Goal: Task Accomplishment & Management: Use online tool/utility

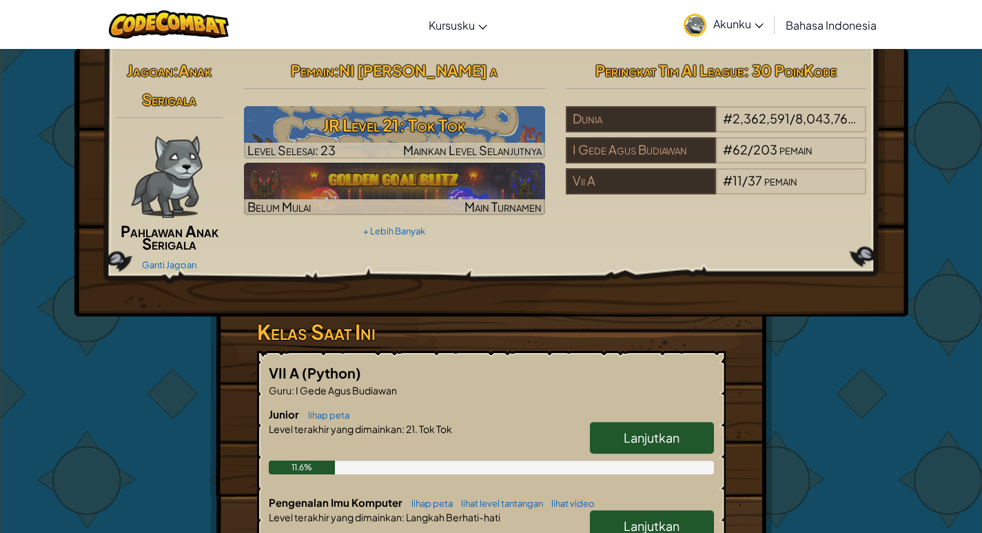
click at [654, 510] on link "Lanjutkan" at bounding box center [652, 526] width 124 height 32
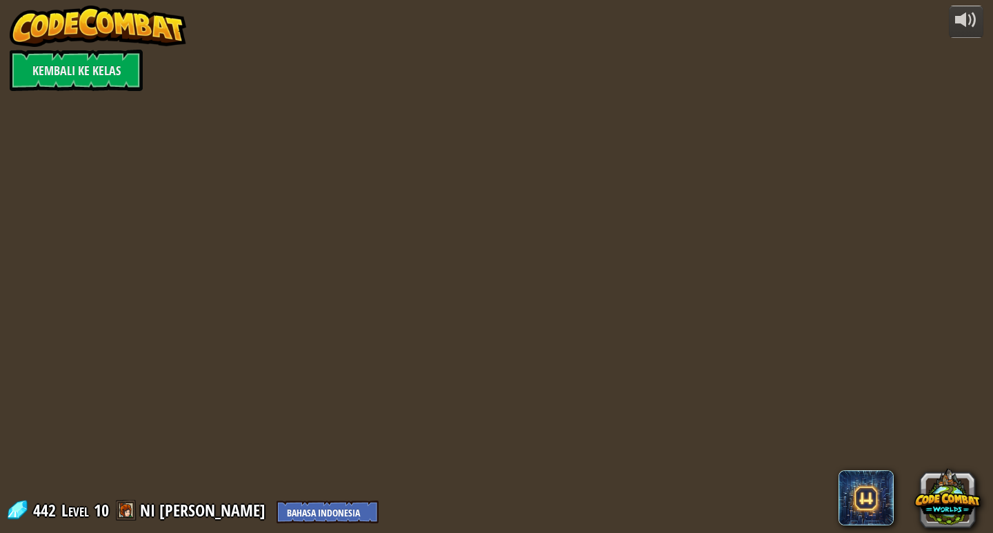
select select "id"
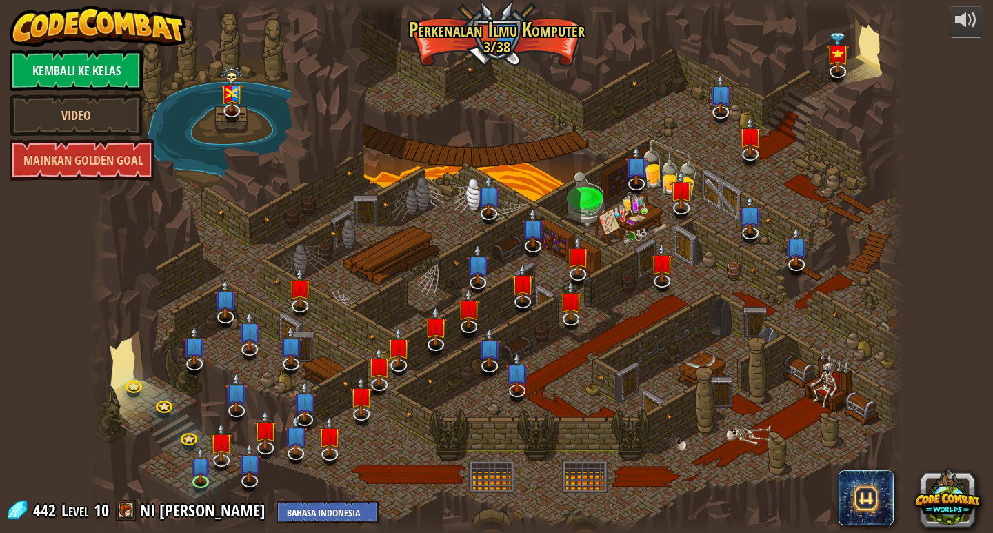
select select "id"
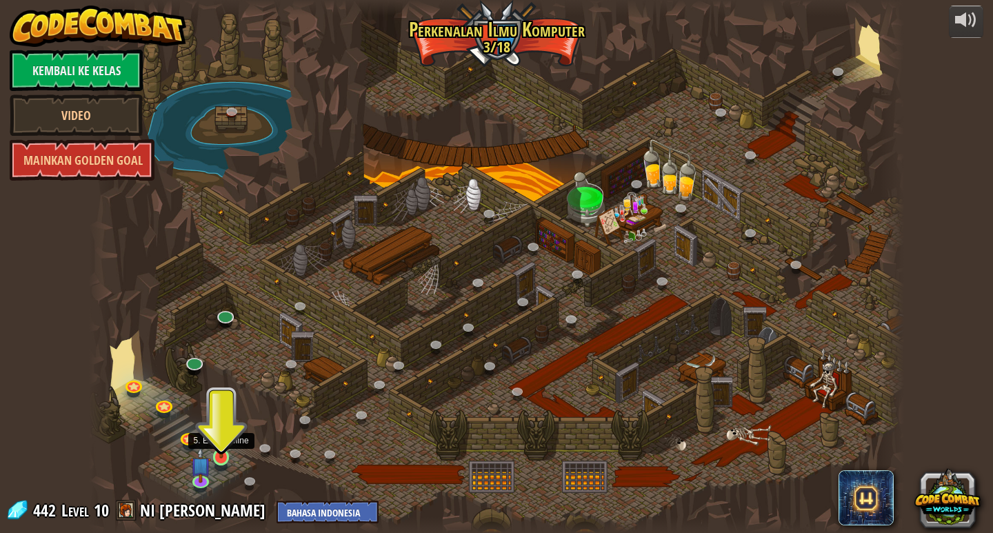
click at [218, 446] on img at bounding box center [221, 436] width 21 height 48
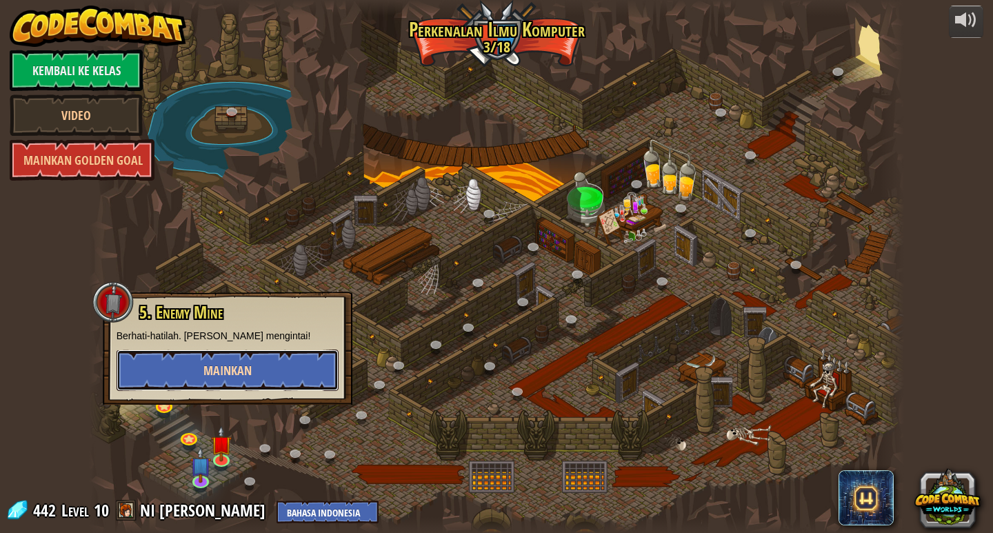
click at [238, 359] on button "Mainkan" at bounding box center [228, 370] width 222 height 41
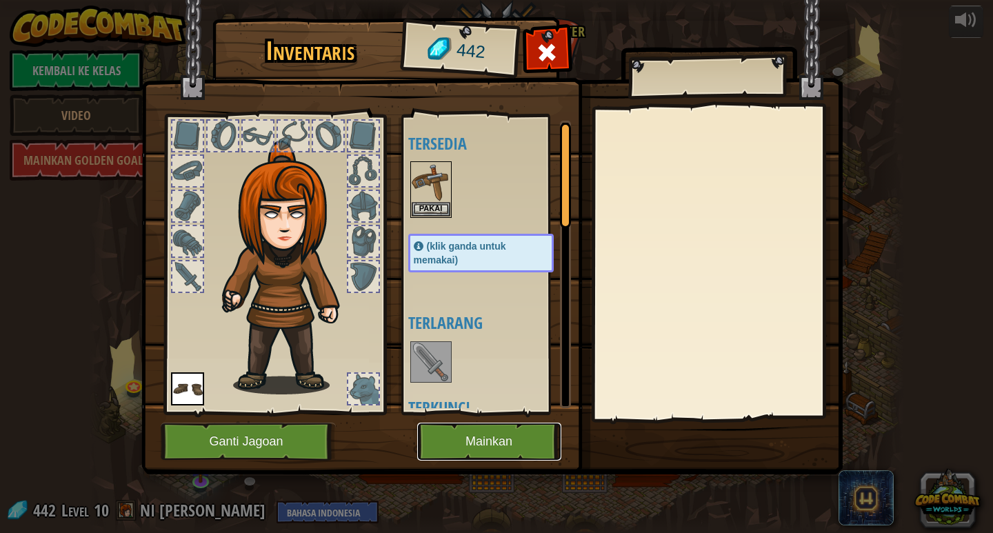
click at [458, 434] on button "Mainkan" at bounding box center [489, 442] width 144 height 38
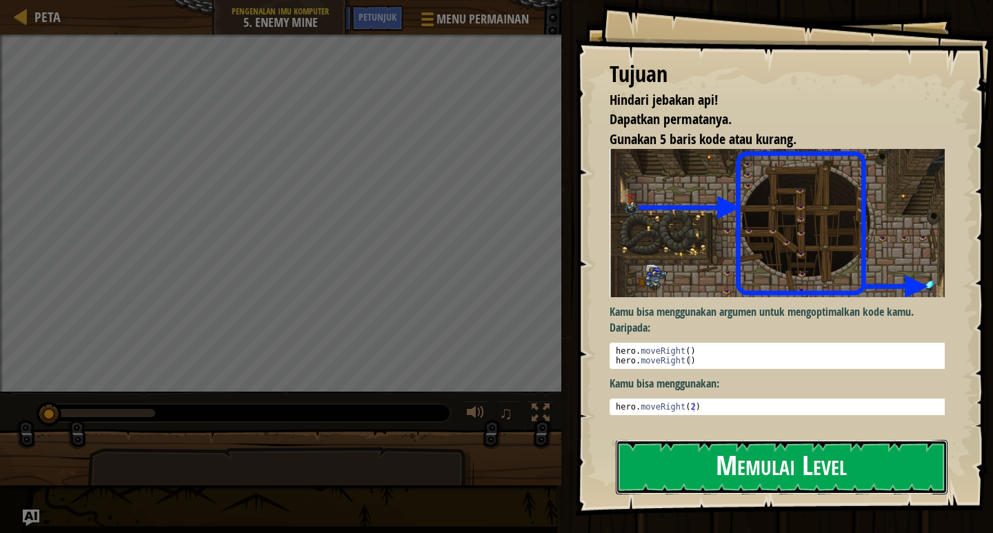
click at [788, 467] on button "Memulai Level" at bounding box center [782, 467] width 332 height 54
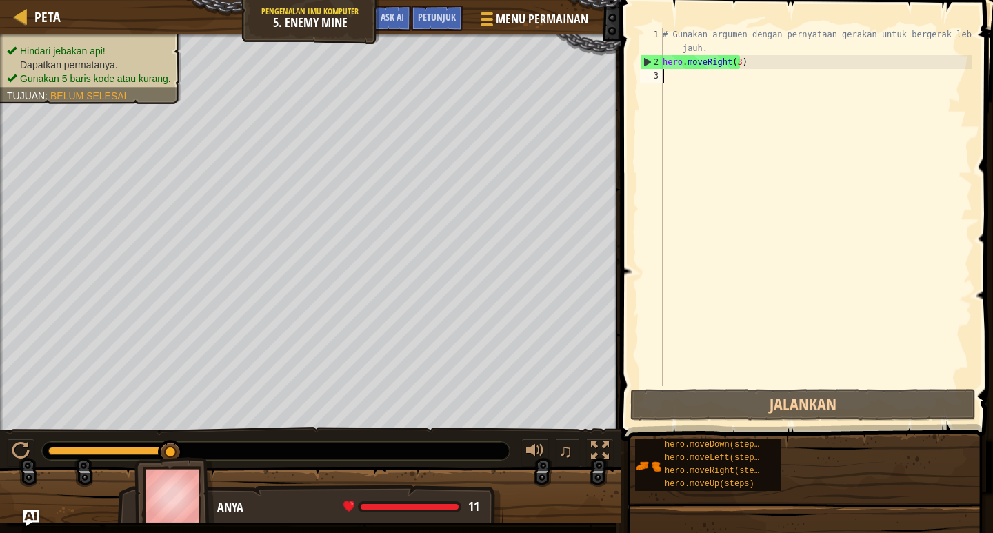
type textarea "h"
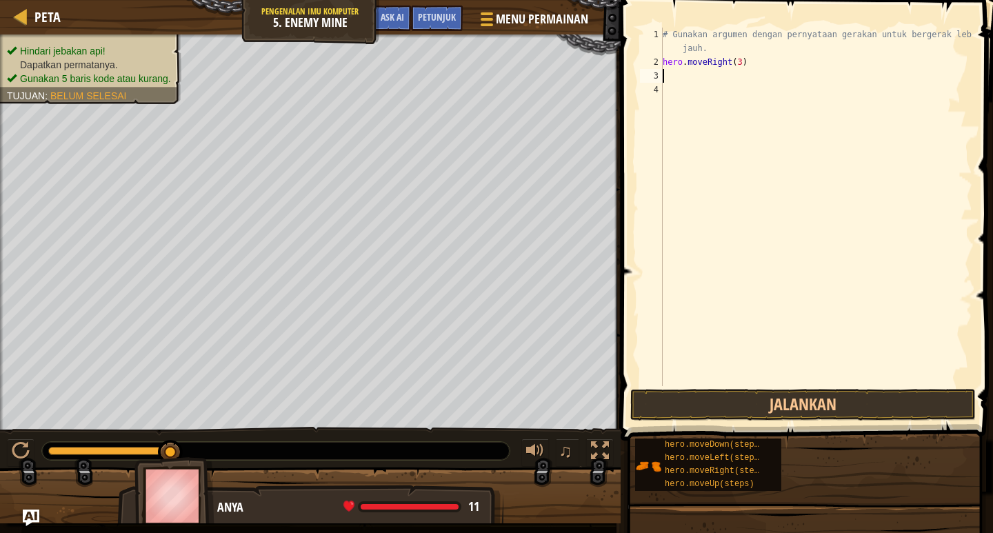
type textarea "h"
type textarea "k"
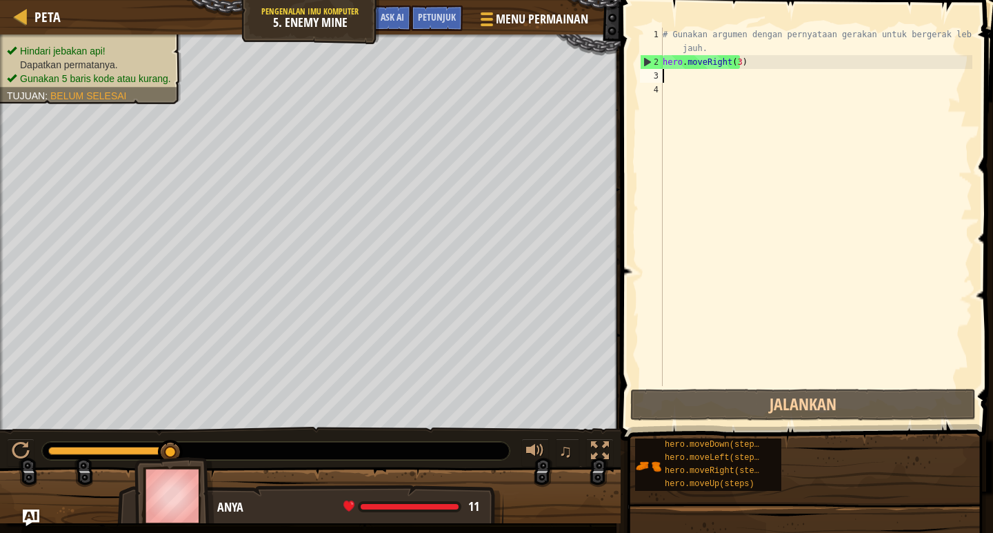
type textarea "h"
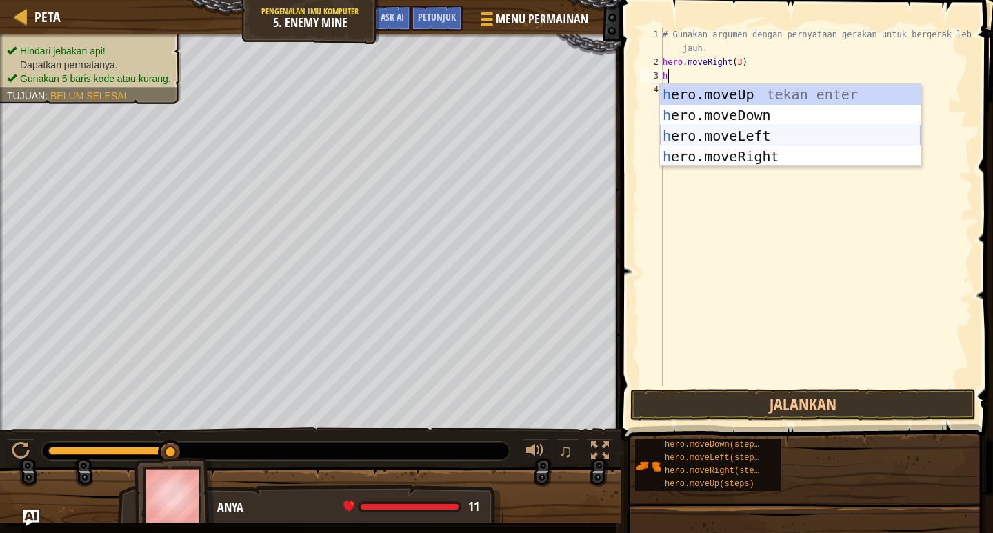
click at [787, 128] on div "h ero.moveUp tekan enter h ero.moveDown tekan enter h ero.moveLeft tekan enter …" at bounding box center [790, 146] width 261 height 124
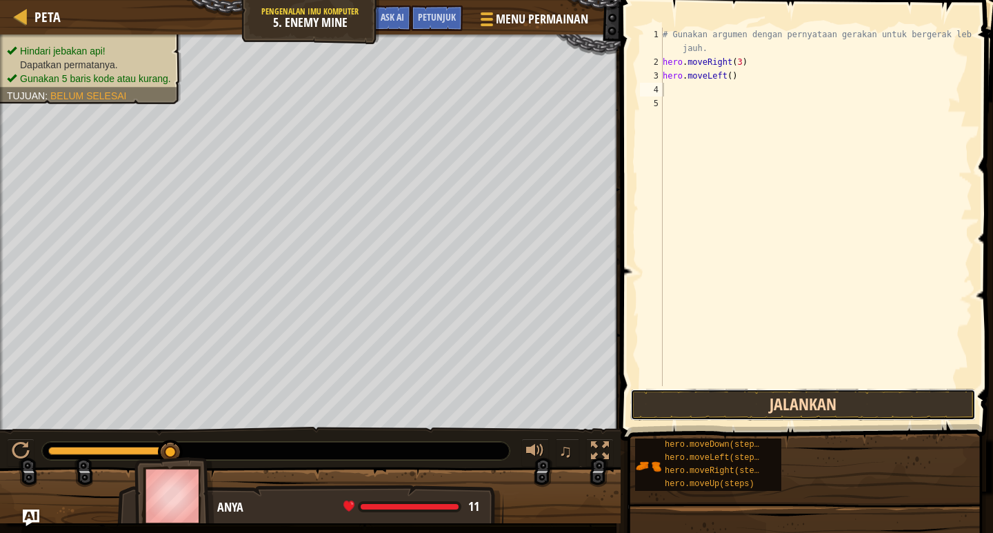
click at [811, 410] on button "Jalankan" at bounding box center [802, 405] width 345 height 32
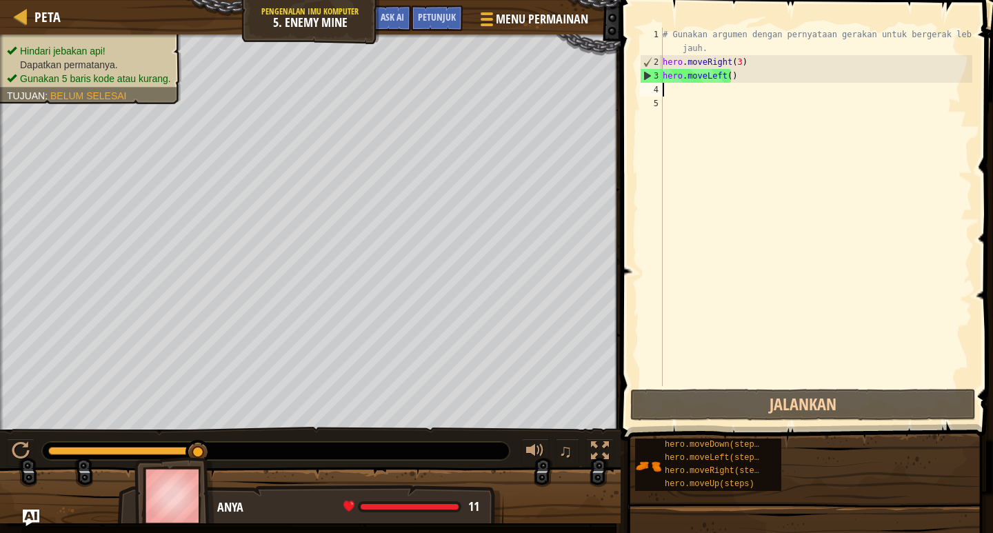
click at [729, 78] on div "# Gunakan argumen dengan pernyataan gerakan untuk bergerak lebih jauh. hero . m…" at bounding box center [816, 228] width 312 height 400
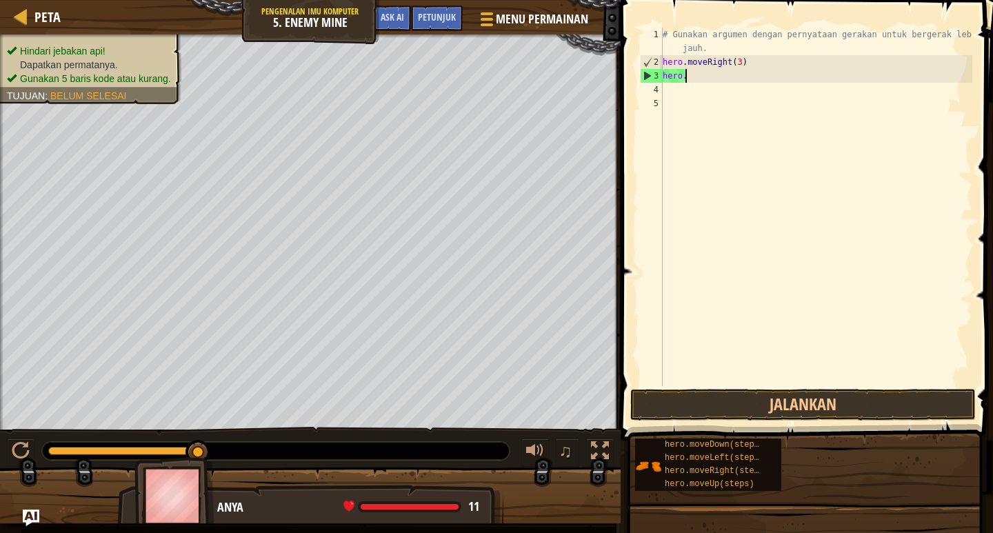
type textarea "h"
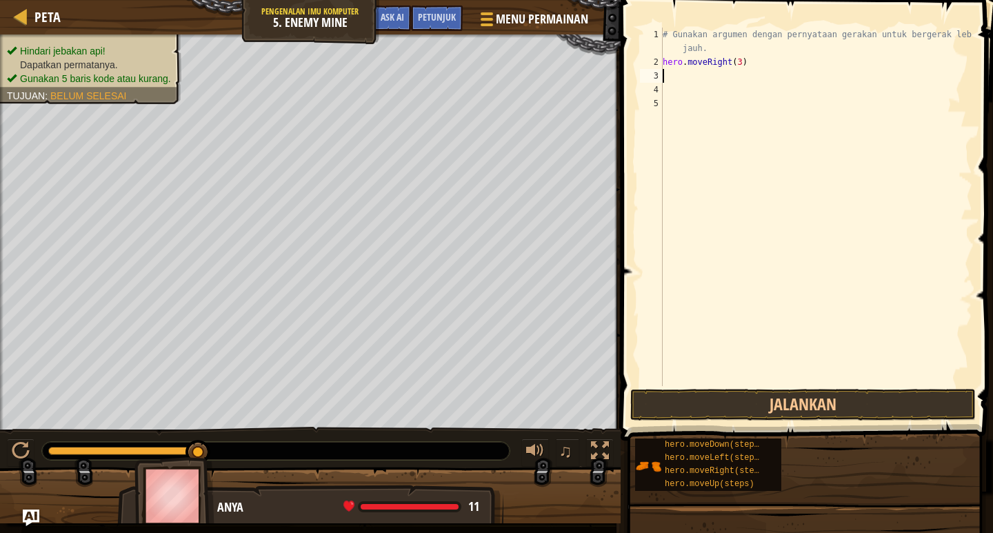
type textarea "h"
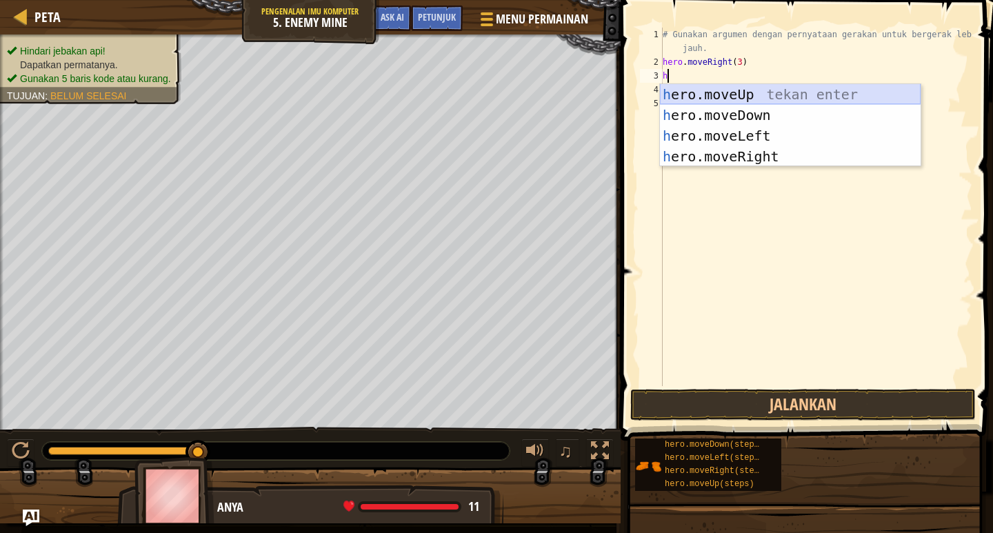
click at [712, 92] on div "h ero.moveUp tekan enter h ero.moveDown tekan enter h ero.moveLeft tekan enter …" at bounding box center [790, 146] width 261 height 124
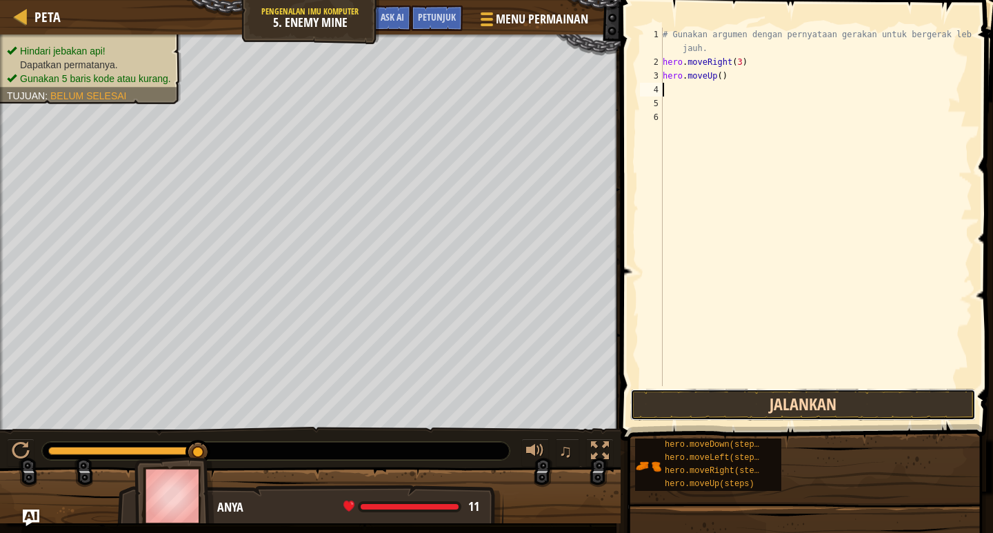
click at [740, 398] on button "Jalankan" at bounding box center [802, 405] width 345 height 32
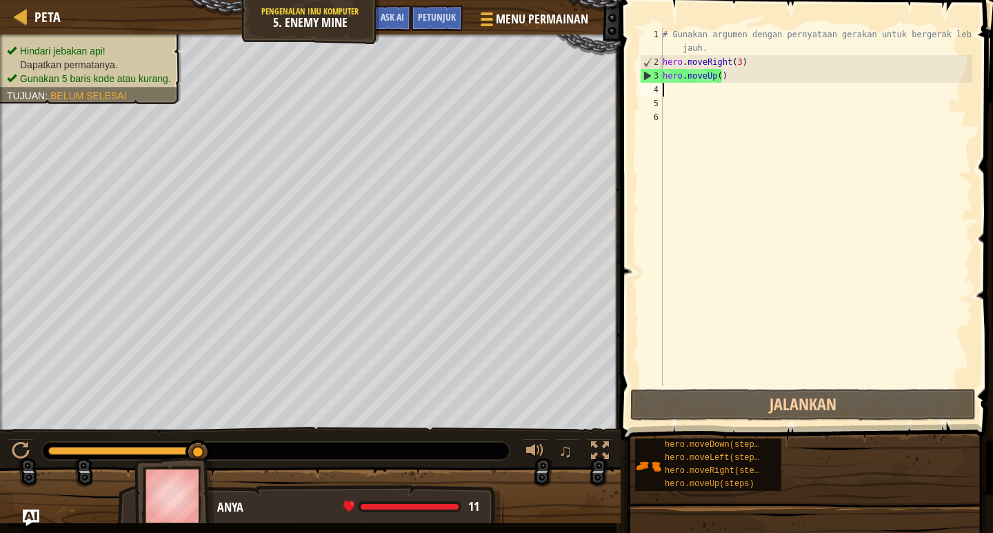
type textarea "h"
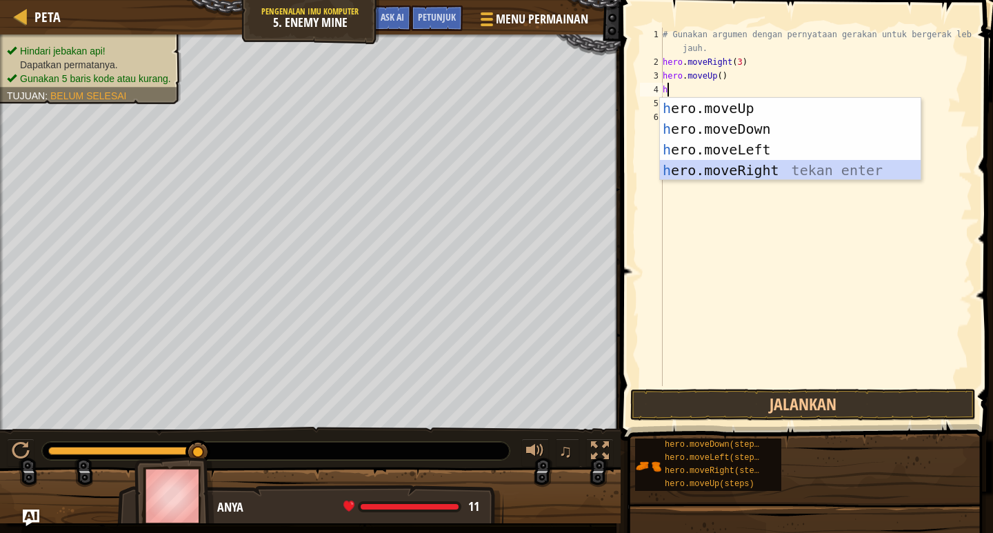
click at [694, 161] on div "h ero.moveUp tekan enter h ero.moveDown tekan enter h ero.moveLeft tekan enter …" at bounding box center [790, 160] width 261 height 124
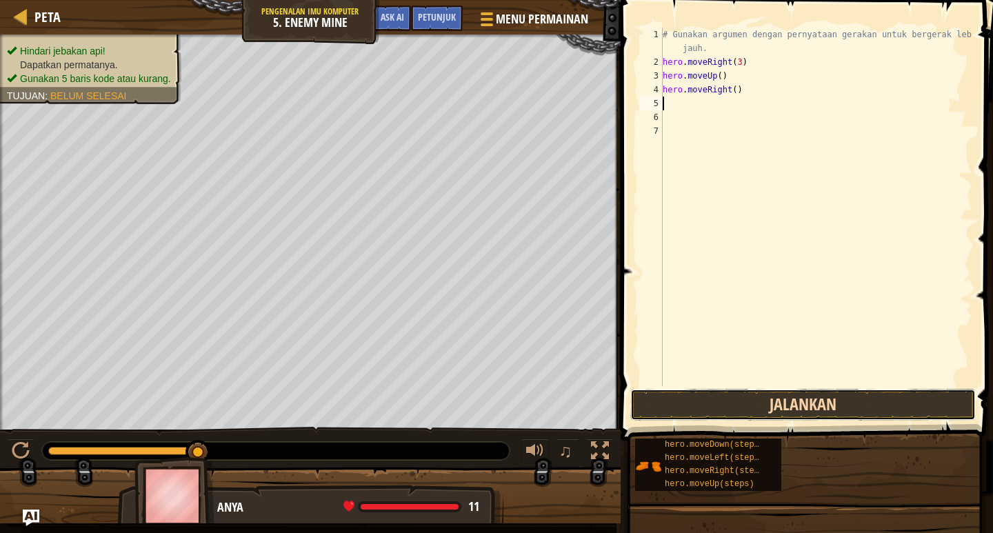
click at [783, 405] on button "Jalankan" at bounding box center [802, 405] width 345 height 32
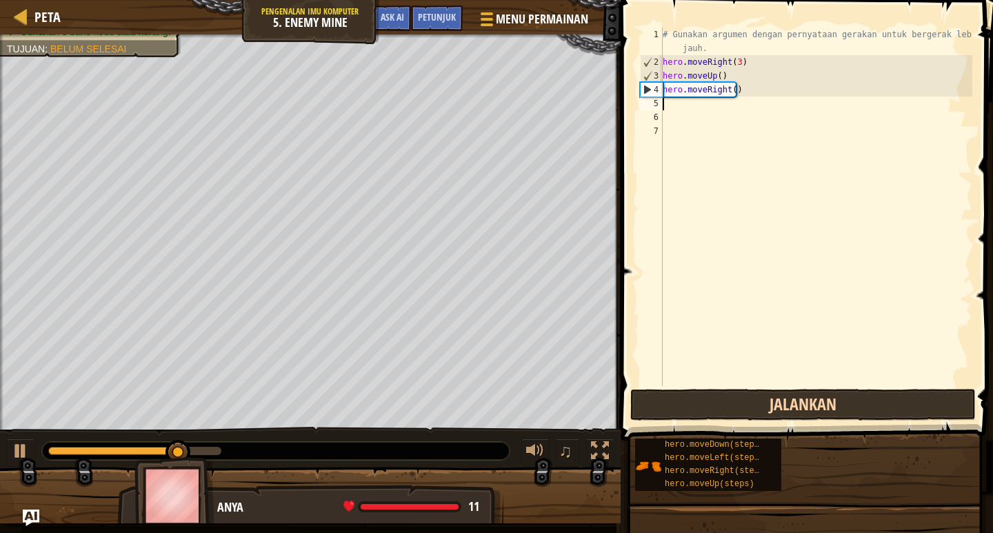
type textarea "h"
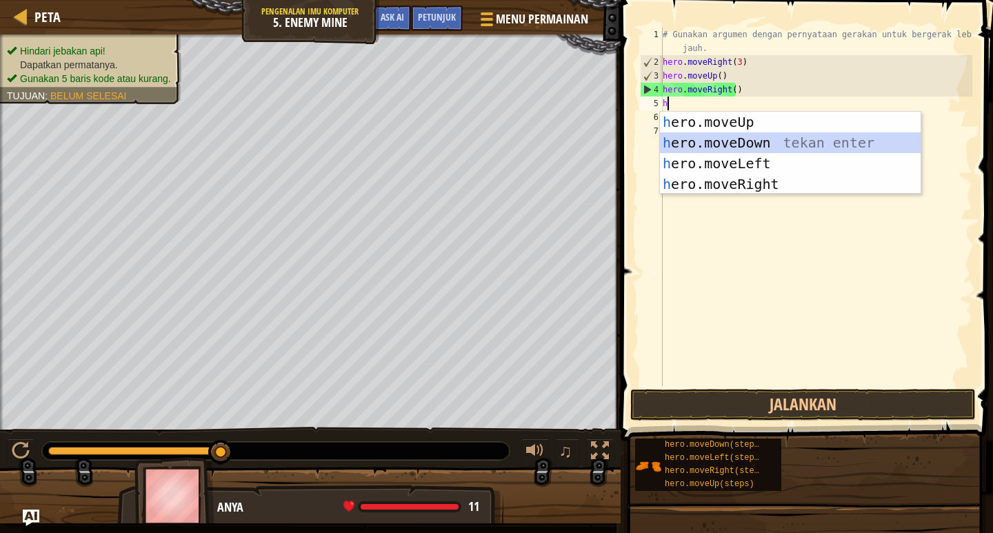
click at [752, 134] on div "h ero.moveUp tekan enter h ero.moveDown tekan enter h ero.moveLeft tekan enter …" at bounding box center [790, 174] width 261 height 124
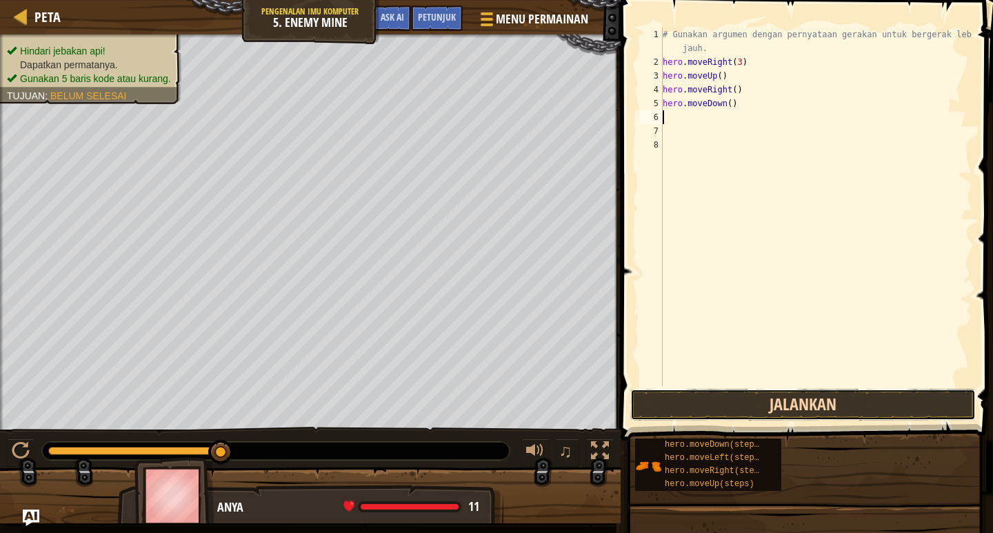
click at [736, 394] on button "Jalankan" at bounding box center [802, 405] width 345 height 32
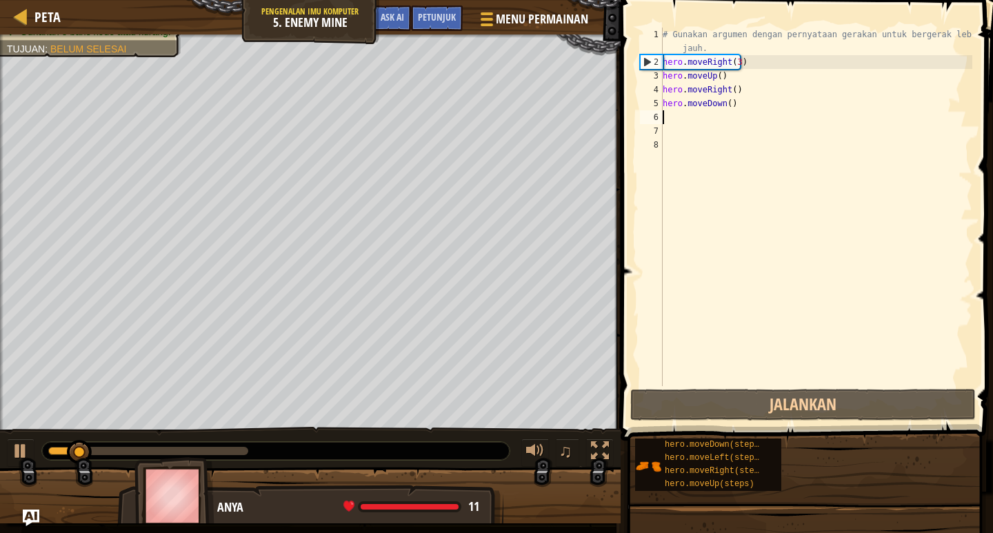
type textarea "h"
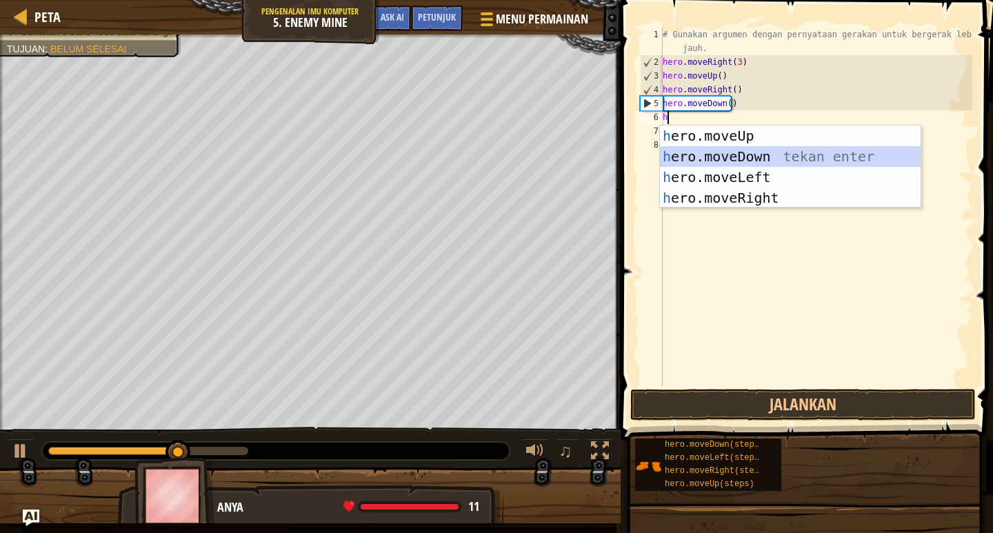
click at [759, 159] on div "h ero.moveUp tekan enter h ero.moveDown tekan enter h ero.moveLeft tekan enter …" at bounding box center [790, 187] width 261 height 124
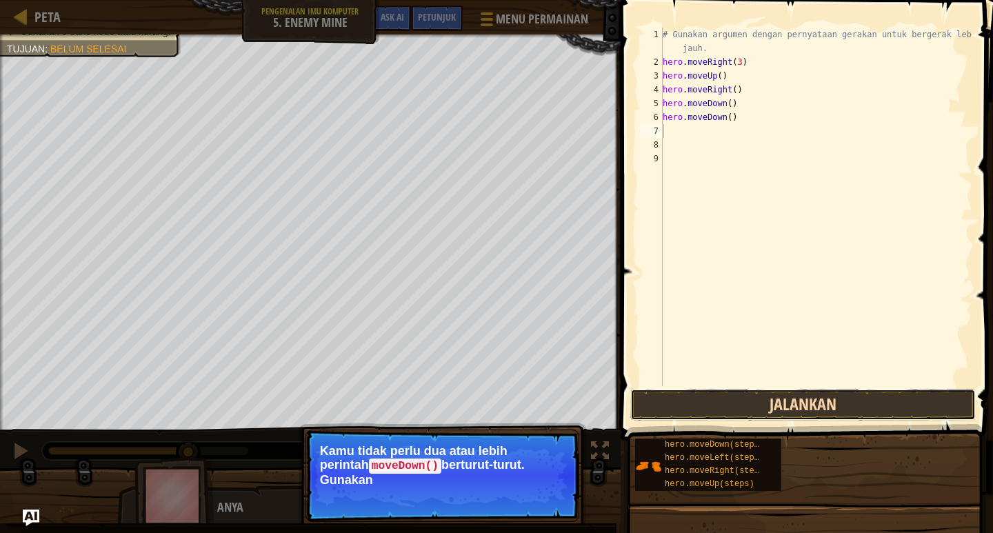
click at [758, 390] on button "Jalankan" at bounding box center [802, 405] width 345 height 32
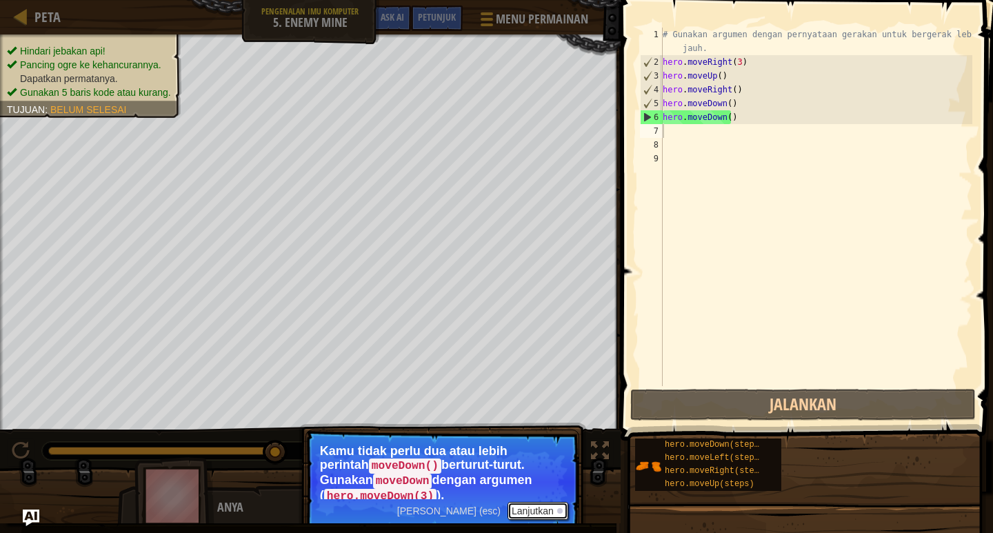
click at [527, 517] on button "Lanjutkan" at bounding box center [537, 511] width 61 height 18
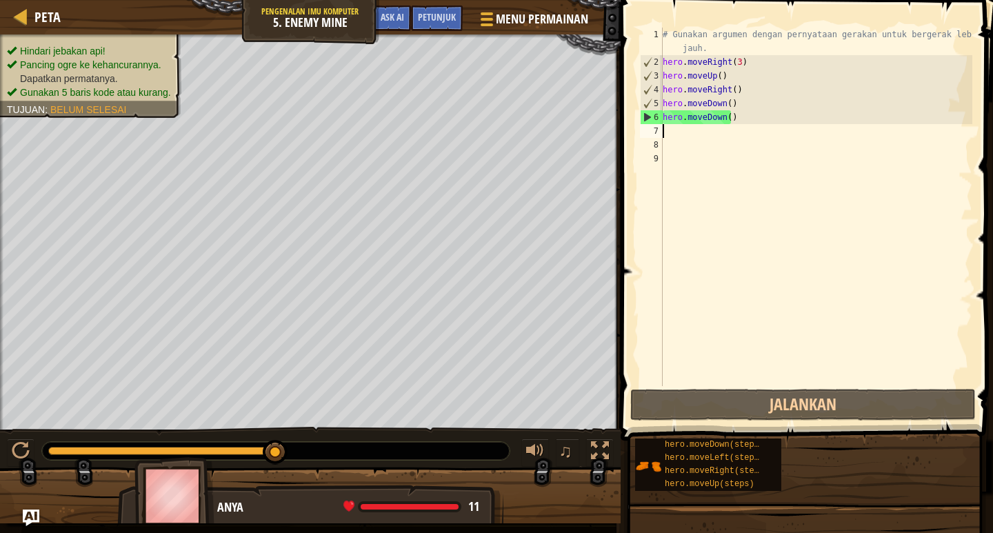
type textarea "h"
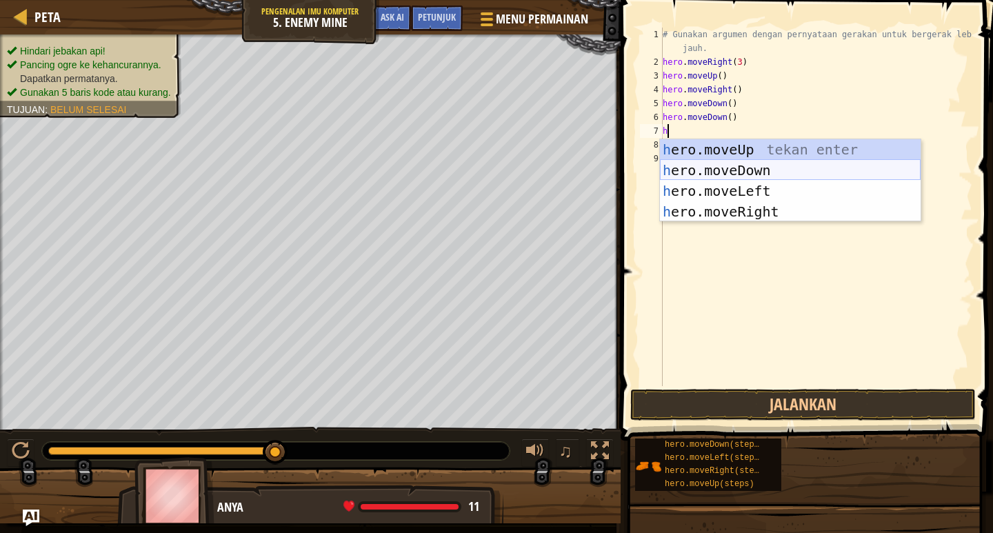
click at [720, 163] on div "h ero.moveUp tekan enter h ero.moveDown tekan enter h ero.moveLeft tekan enter …" at bounding box center [790, 201] width 261 height 124
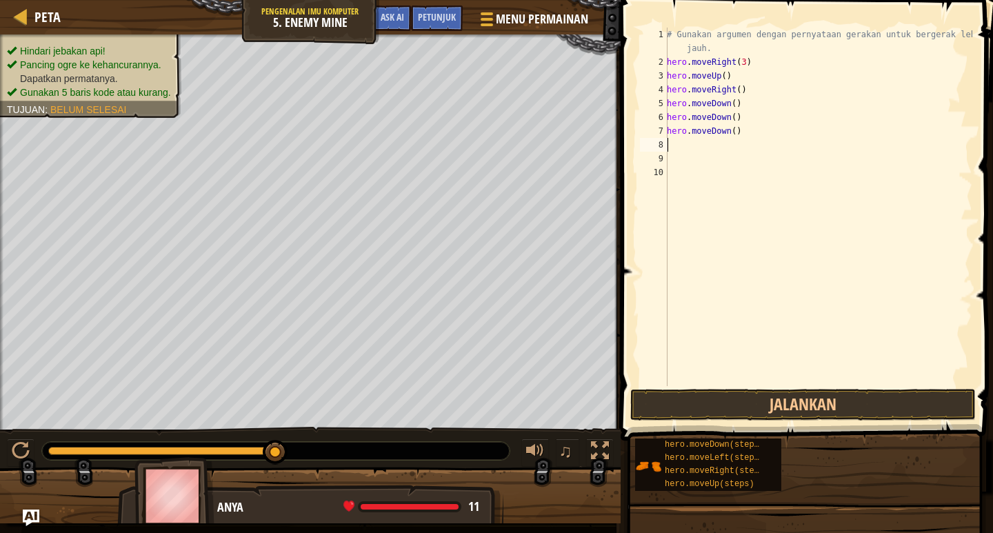
click at [780, 381] on div "# Gunakan argumen dengan pernyataan gerakan untuk bergerak lebih jauh. hero . m…" at bounding box center [818, 228] width 308 height 400
click at [780, 407] on button "Jalankan" at bounding box center [802, 405] width 345 height 32
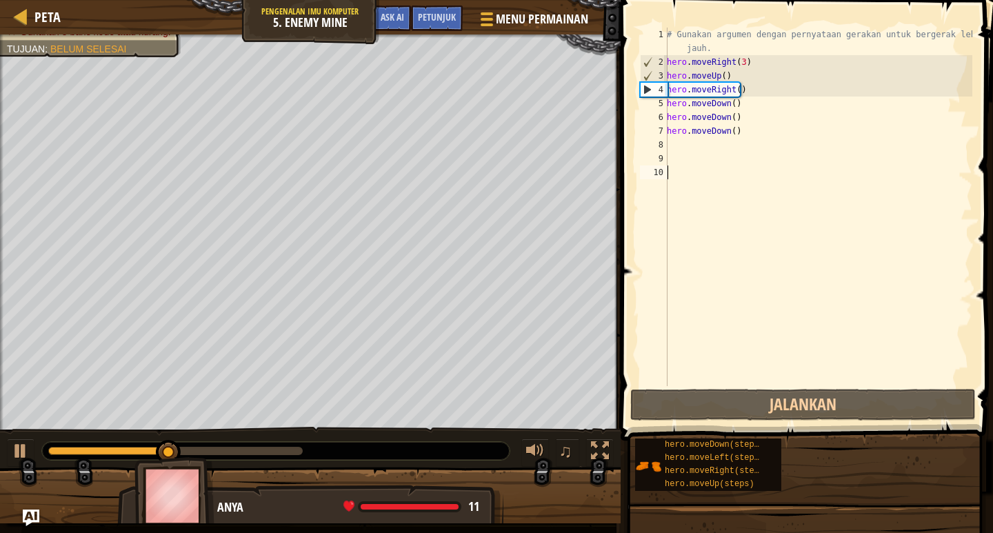
type textarea "h"
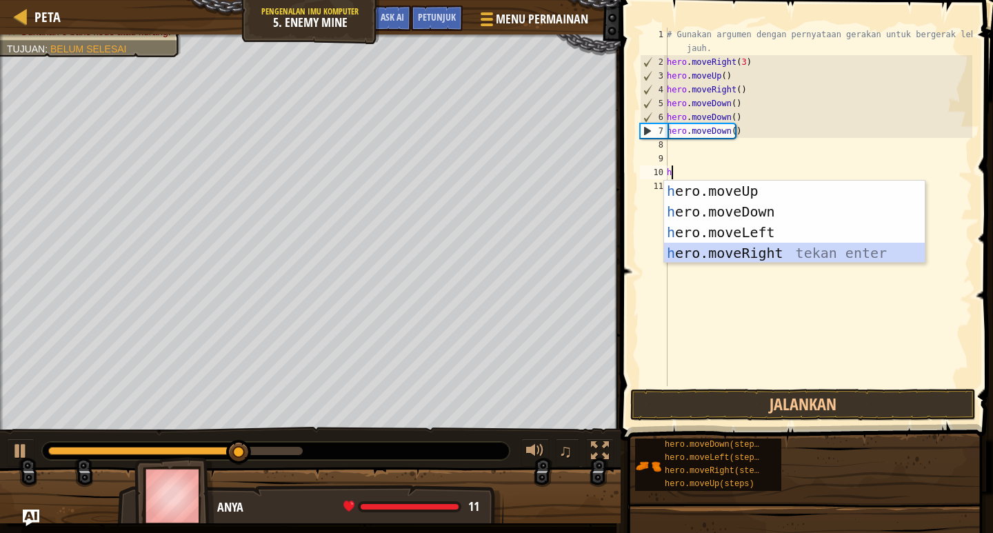
click at [749, 254] on div "h ero.moveUp tekan enter h ero.moveDown tekan enter h ero.moveLeft tekan enter …" at bounding box center [794, 243] width 261 height 124
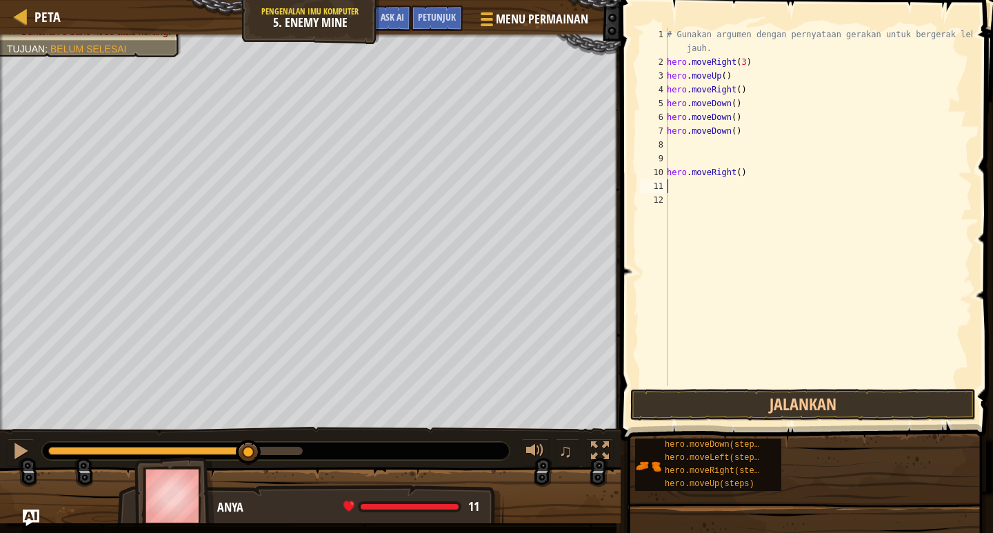
click at [738, 178] on div "# Gunakan argumen dengan pernyataan gerakan untuk bergerak lebih jauh. hero . m…" at bounding box center [818, 228] width 308 height 400
type textarea "h"
click at [672, 143] on div "# Gunakan argumen dengan pernyataan gerakan untuk bergerak lebih jauh. hero . m…" at bounding box center [818, 228] width 308 height 400
type textarea "h"
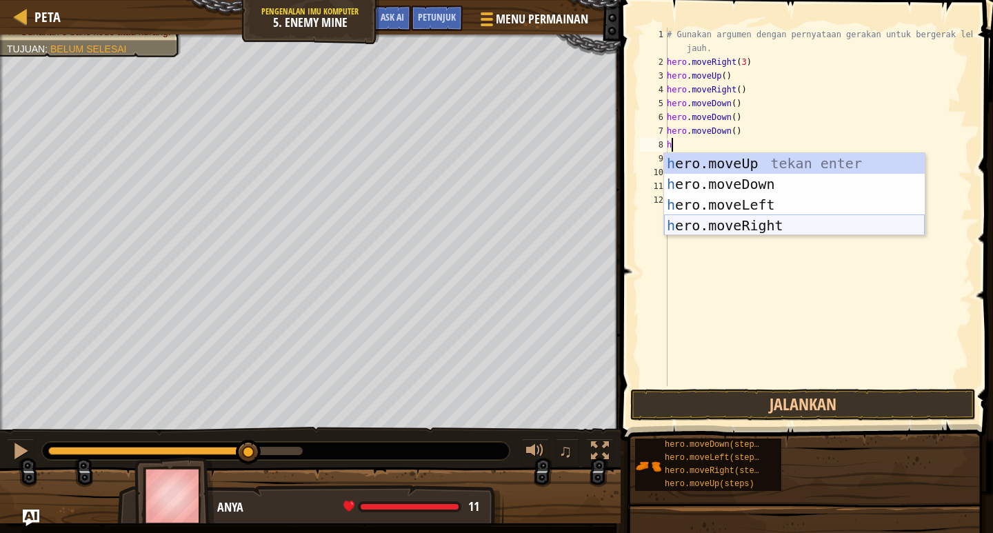
click at [728, 219] on div "h ero.moveUp tekan enter h ero.moveDown tekan enter h ero.moveLeft tekan enter …" at bounding box center [794, 215] width 261 height 124
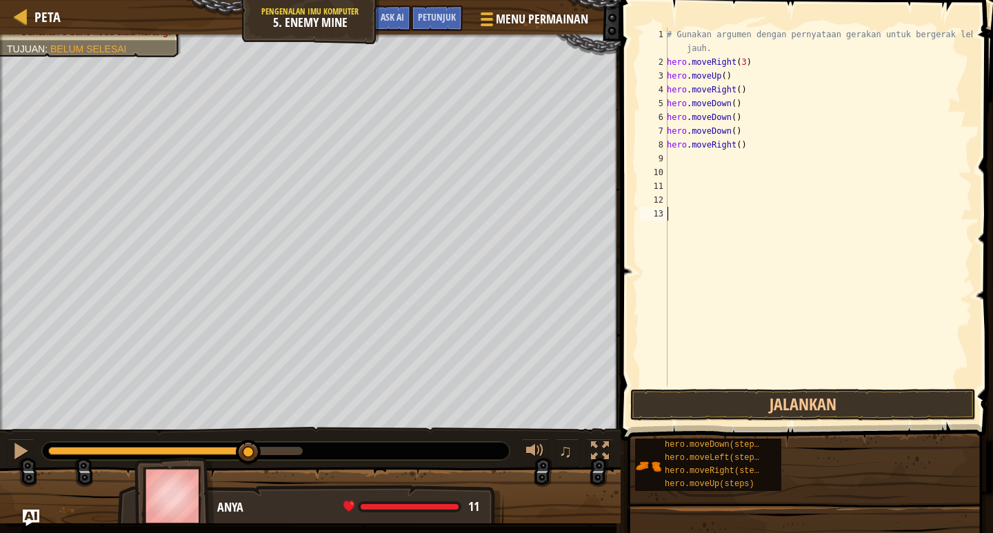
click at [674, 316] on div "# Gunakan argumen dengan pernyataan gerakan untuk bergerak lebih jauh. hero . m…" at bounding box center [818, 228] width 308 height 400
click at [823, 390] on button "Jalankan" at bounding box center [802, 405] width 345 height 32
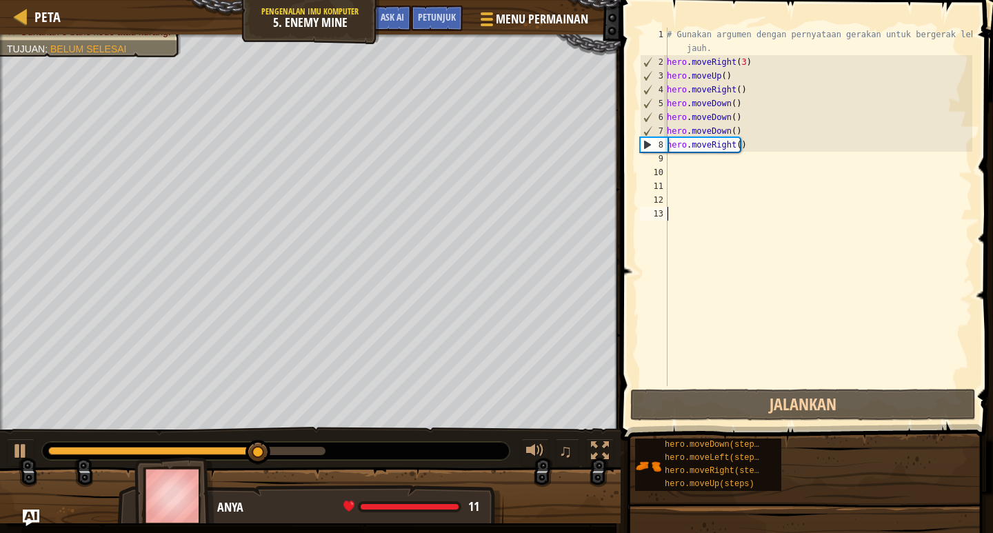
click at [667, 169] on div "10" at bounding box center [654, 172] width 28 height 14
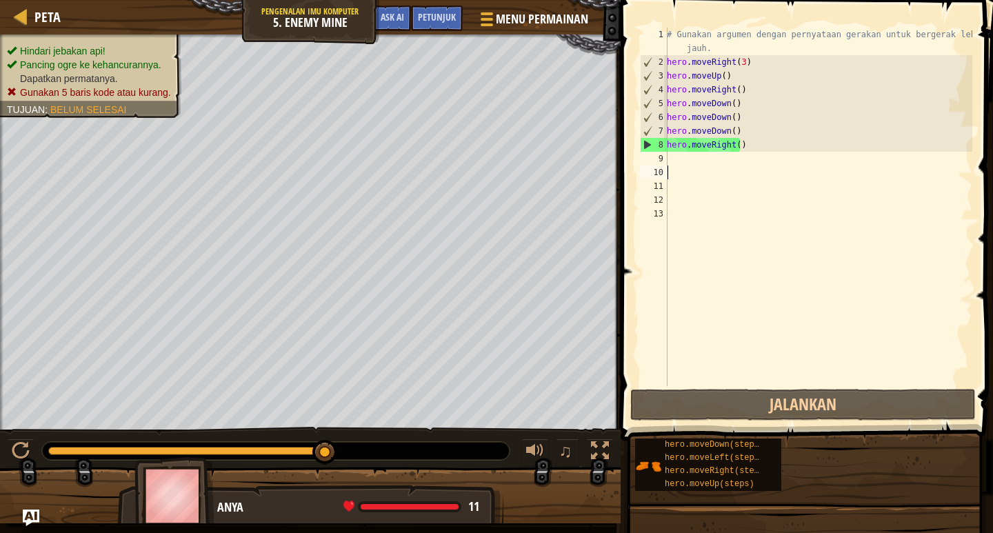
click at [667, 156] on div "# Gunakan argumen dengan pernyataan gerakan untuk bergerak lebih jauh. hero . m…" at bounding box center [818, 228] width 308 height 400
type textarea "h"
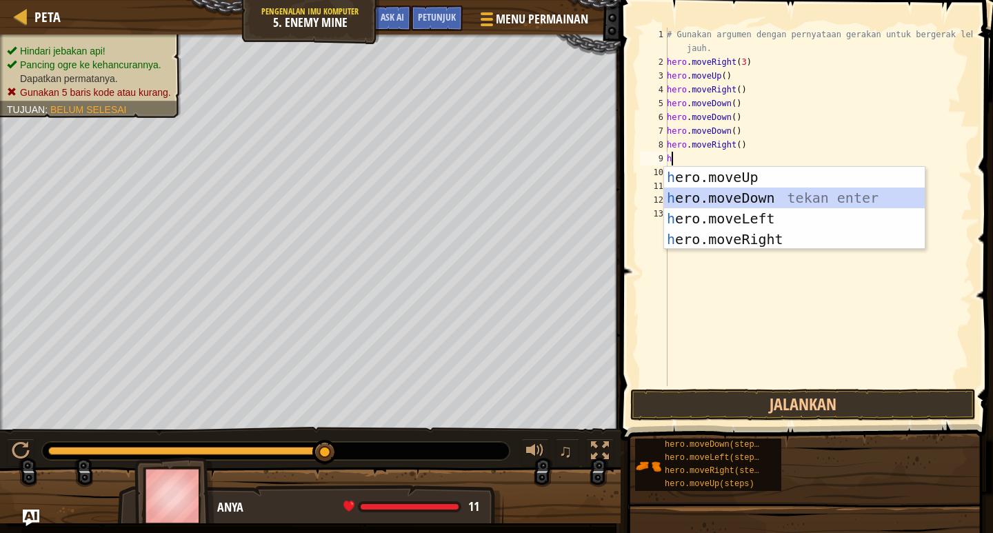
click at [696, 208] on div "h ero.moveUp tekan enter h ero.moveDown tekan enter h ero.moveLeft tekan enter …" at bounding box center [794, 229] width 261 height 124
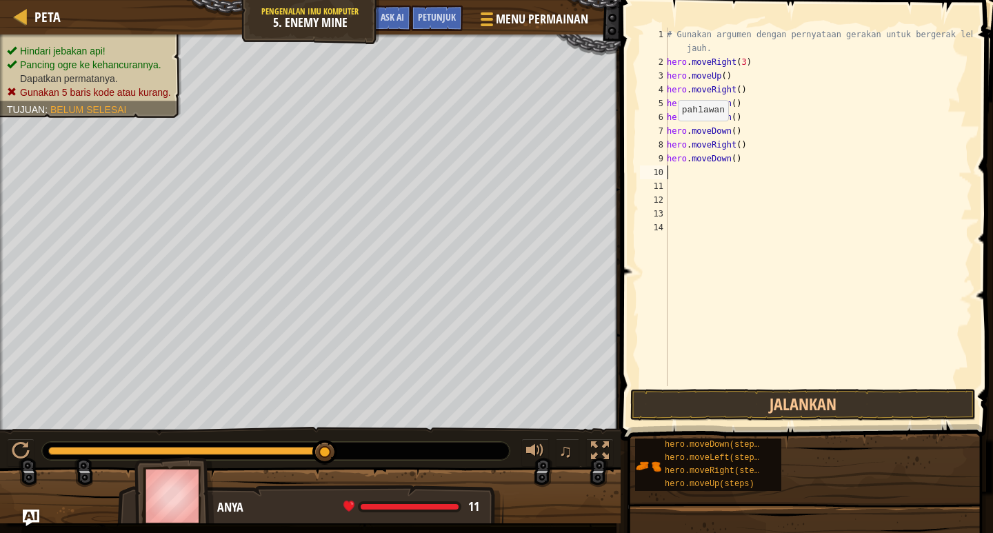
click at [636, 85] on span at bounding box center [807, 200] width 383 height 481
click at [728, 156] on div "# Gunakan argumen dengan pernyataan gerakan untuk bergerak lebih jauh. hero . m…" at bounding box center [818, 228] width 308 height 400
type textarea ")"
click at [685, 157] on div "# Gunakan argumen dengan pernyataan gerakan untuk bergerak lebih jauh. hero . m…" at bounding box center [818, 228] width 308 height 400
type textarea "h"
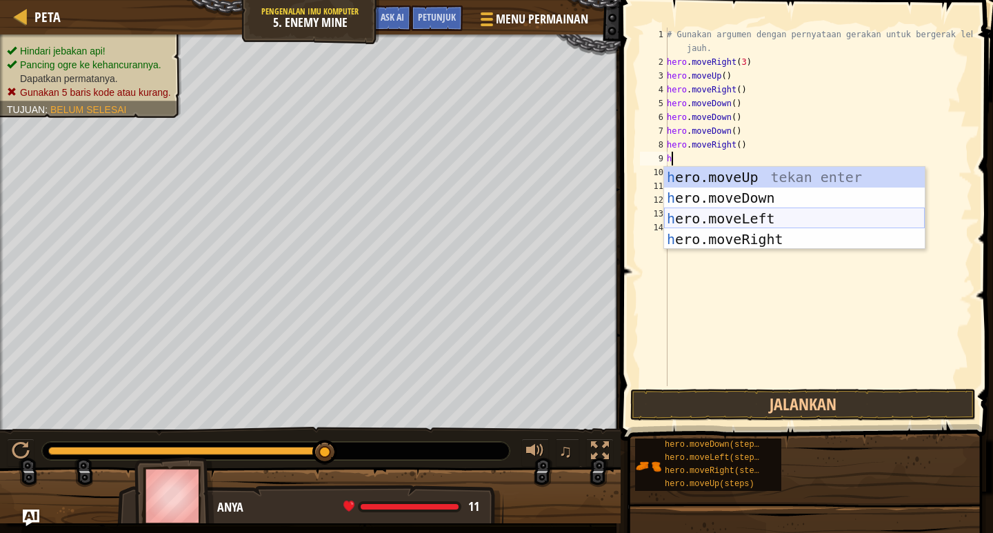
click at [719, 227] on div "h ero.moveUp tekan enter h ero.moveDown tekan enter h ero.moveLeft tekan enter …" at bounding box center [794, 229] width 261 height 124
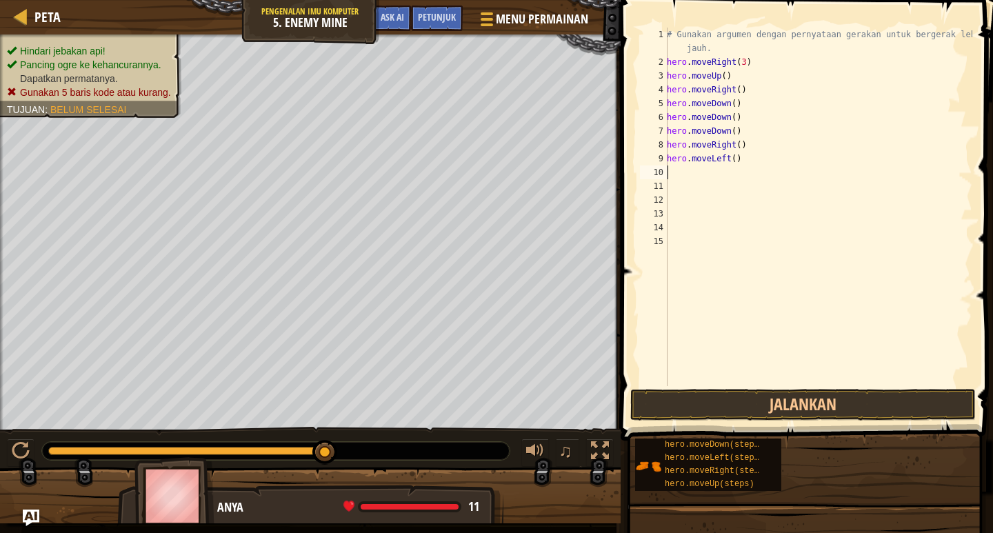
click at [735, 157] on div "# Gunakan argumen dengan pernyataan gerakan untuk bergerak lebih jauh. hero . m…" at bounding box center [818, 228] width 308 height 400
type textarea "h"
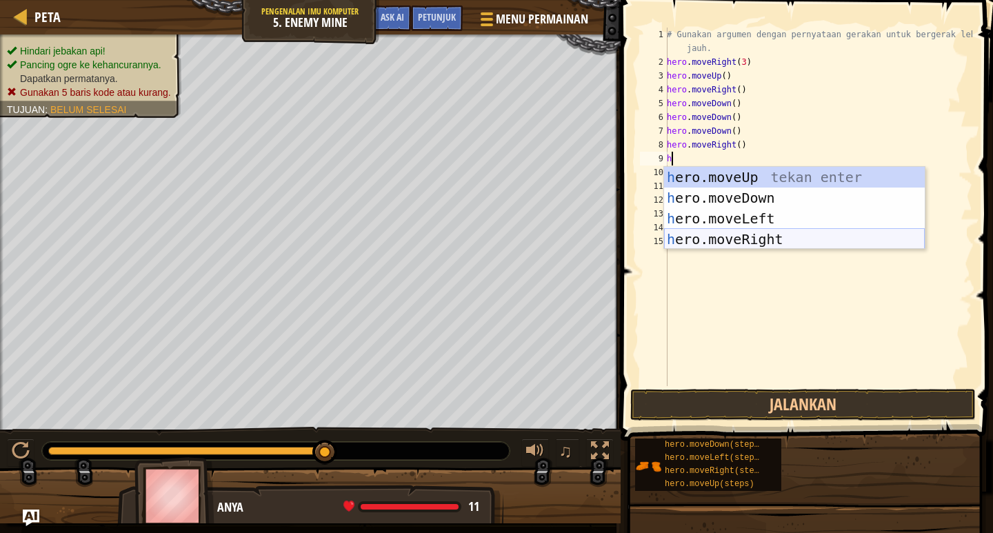
click at [756, 239] on div "h ero.moveUp tekan enter h ero.moveDown tekan enter h ero.moveLeft tekan enter …" at bounding box center [794, 229] width 261 height 124
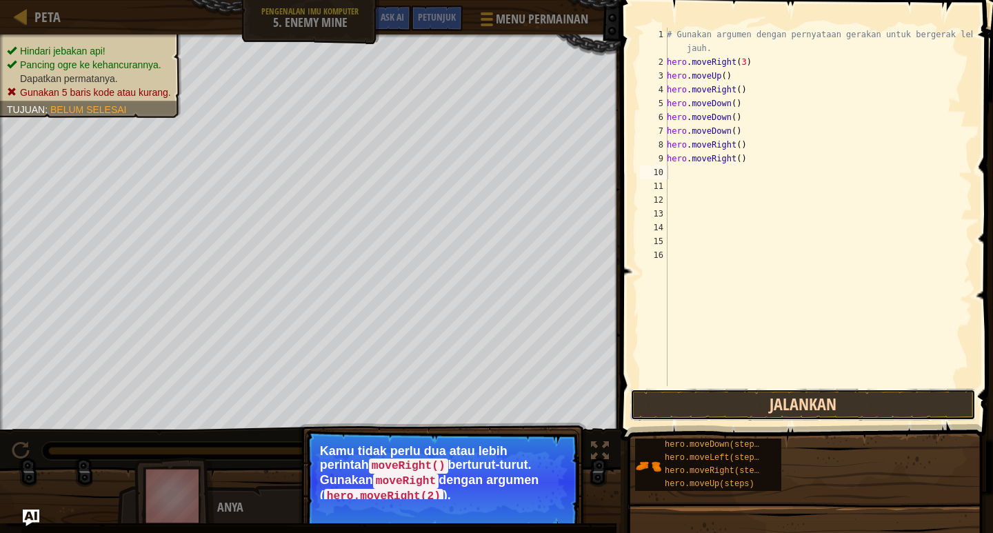
click at [789, 400] on button "Jalankan" at bounding box center [802, 405] width 345 height 32
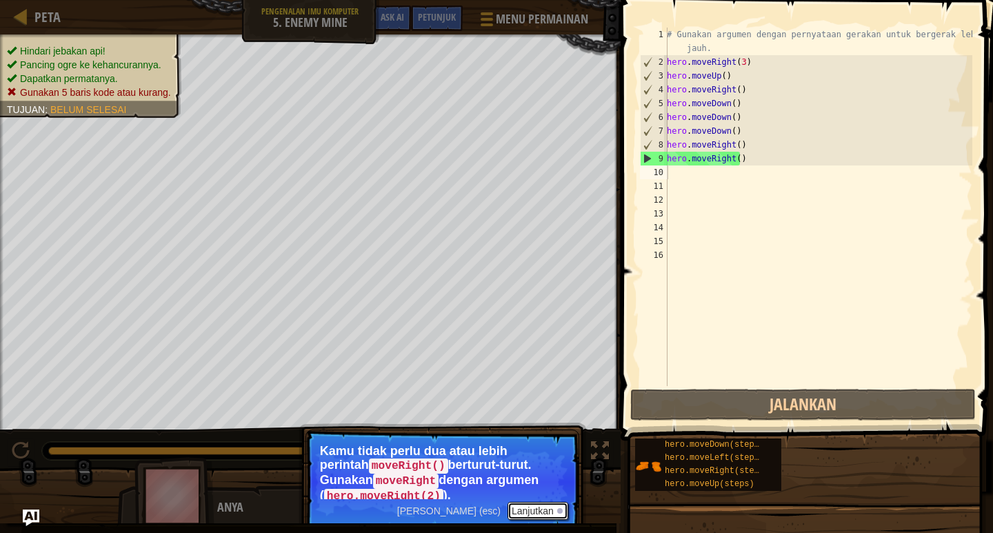
click at [533, 507] on button "Lanjutkan" at bounding box center [537, 511] width 61 height 18
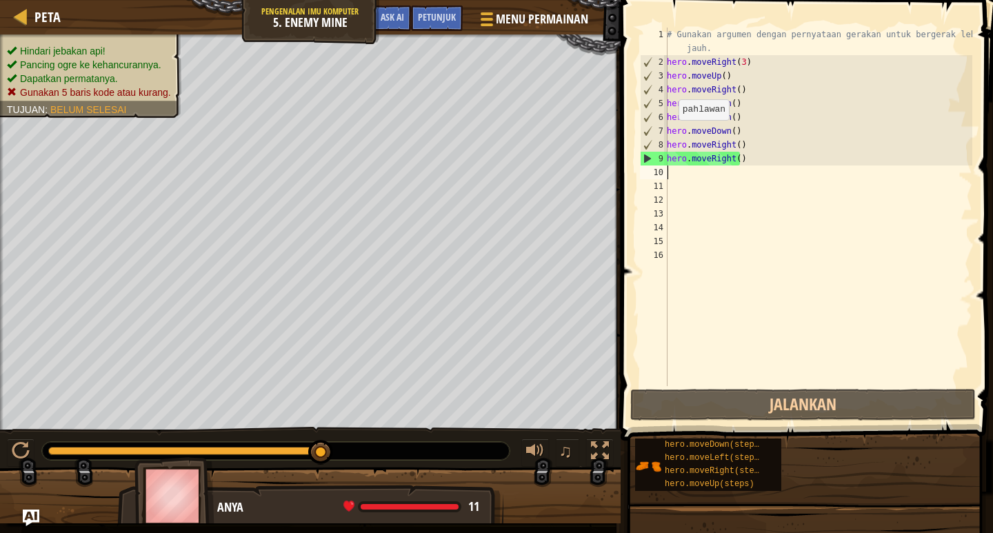
type textarea "h"
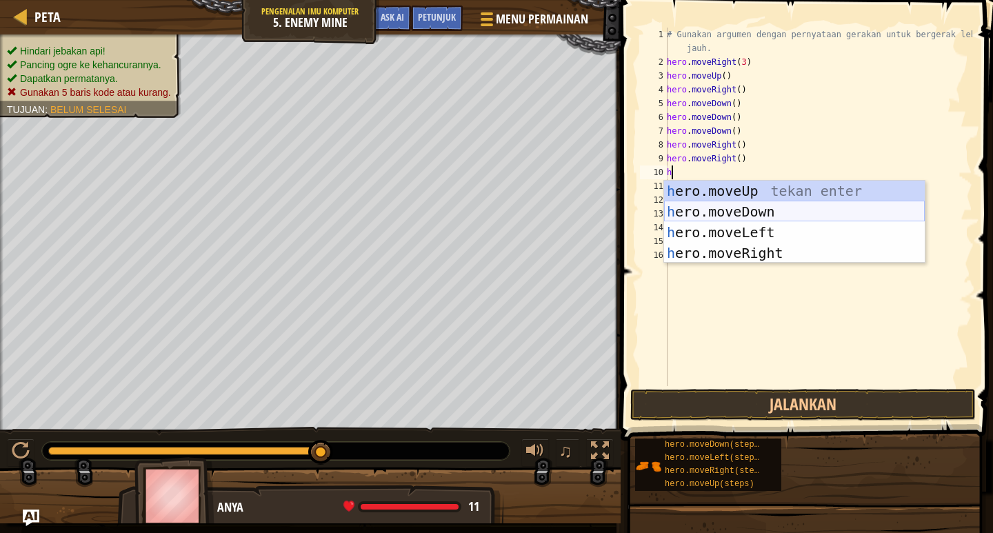
click at [694, 205] on div "h ero.moveUp tekan enter h ero.moveDown tekan enter h ero.moveLeft tekan enter …" at bounding box center [794, 243] width 261 height 124
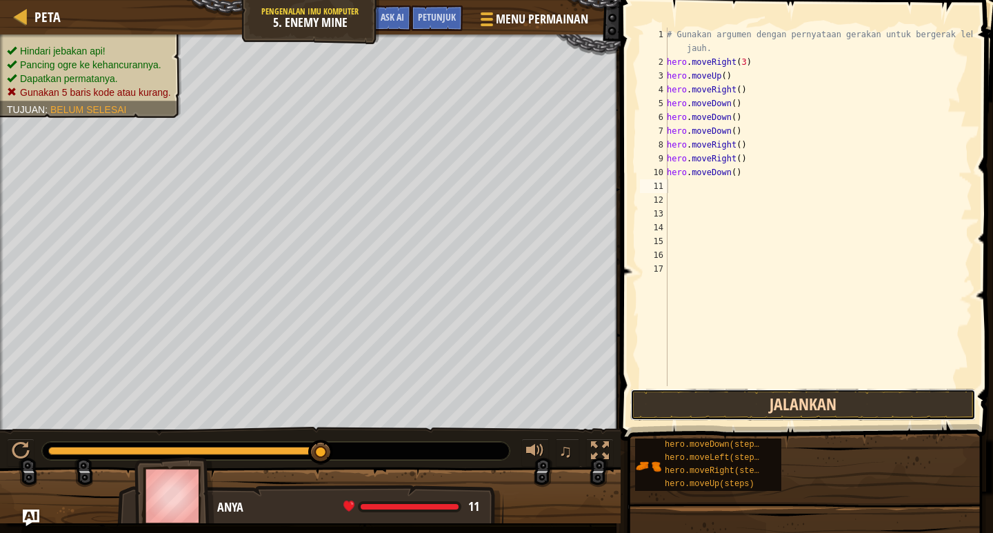
click at [703, 407] on button "Jalankan" at bounding box center [802, 405] width 345 height 32
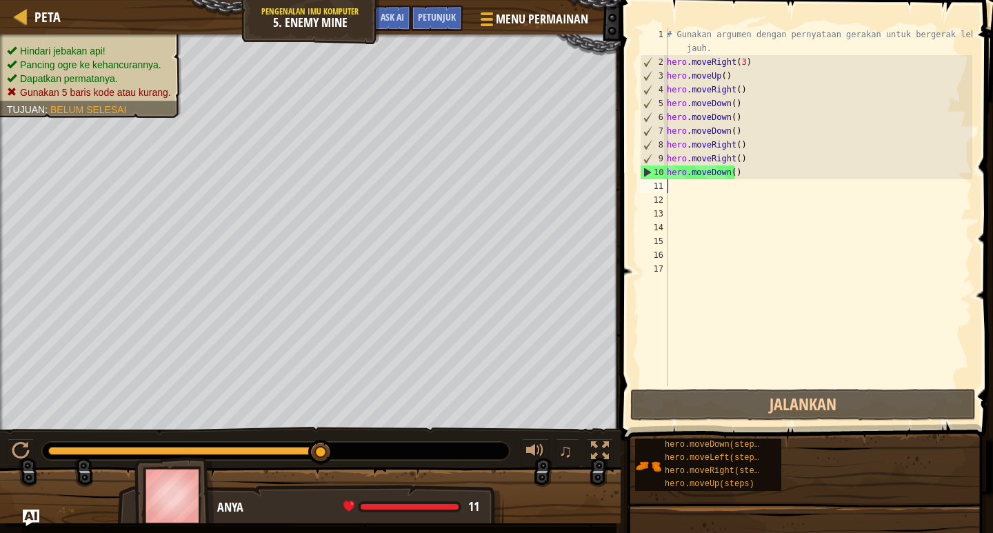
type textarea "h"
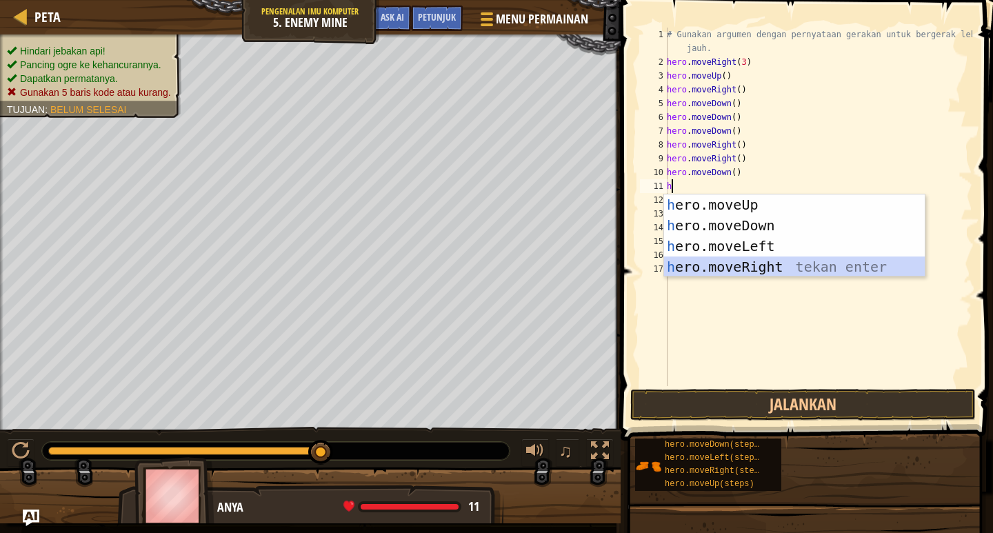
click at [746, 259] on div "h ero.moveUp tekan enter h ero.moveDown tekan enter h ero.moveLeft tekan enter …" at bounding box center [794, 256] width 261 height 124
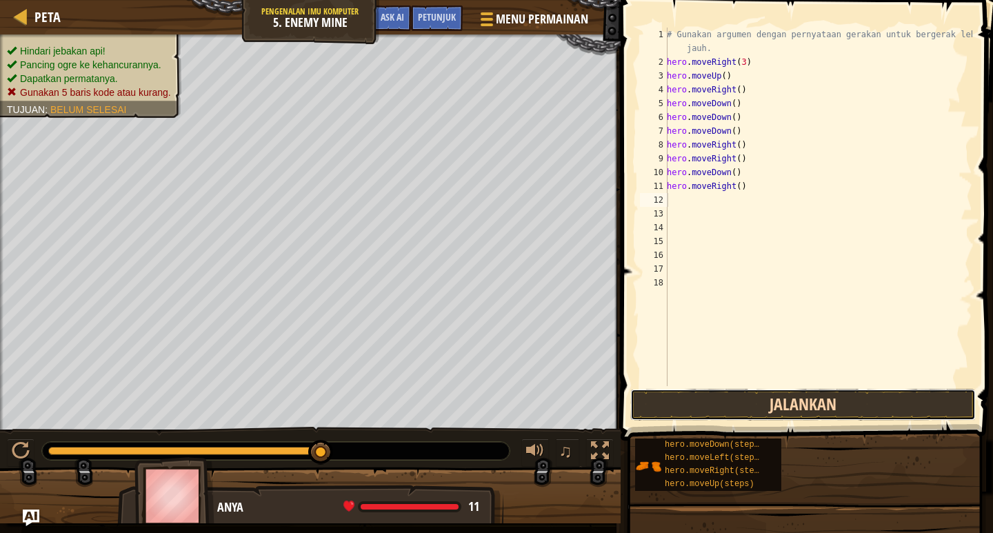
click at [769, 401] on button "Jalankan" at bounding box center [802, 405] width 345 height 32
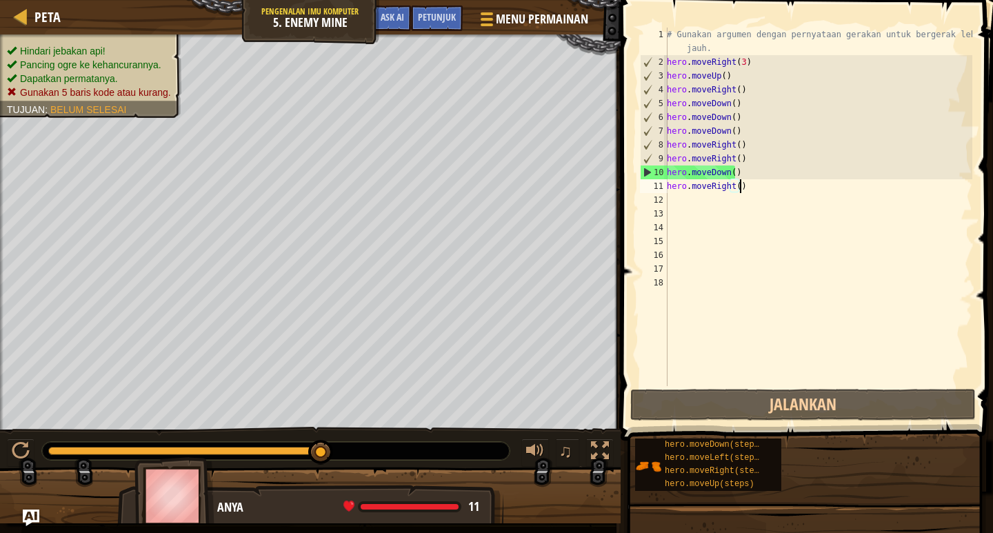
click at [739, 183] on div "# Gunakan argumen dengan pernyataan gerakan untuk bergerak lebih jauh. hero . m…" at bounding box center [818, 228] width 308 height 400
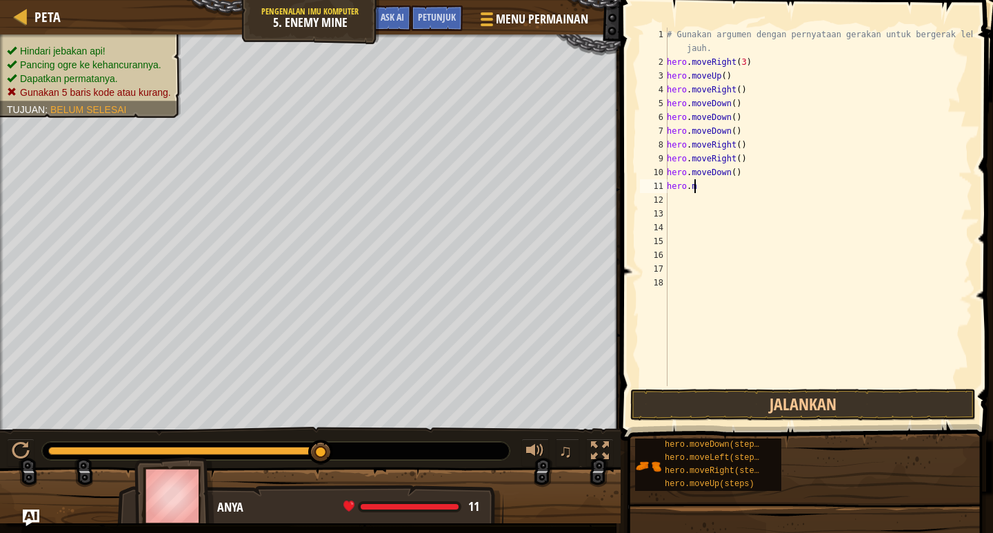
type textarea "h"
click at [734, 171] on div "# Gunakan argumen dengan pernyataan gerakan untuk bergerak lebih jauh. hero . m…" at bounding box center [818, 228] width 308 height 400
type textarea "h"
click at [739, 159] on div "# Gunakan argumen dengan pernyataan gerakan untuk bergerak lebih jauh. hero . m…" at bounding box center [818, 228] width 308 height 400
type textarea "h"
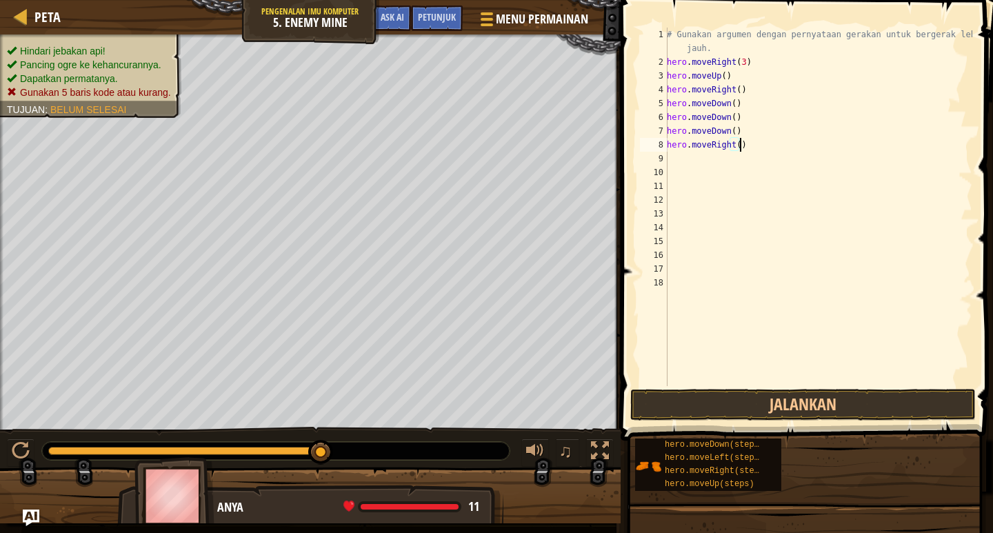
click at [738, 144] on div "# Gunakan argumen dengan pernyataan gerakan untuk bergerak lebih jauh. hero . m…" at bounding box center [818, 228] width 308 height 400
type textarea "h"
click at [740, 130] on div "# Gunakan argumen dengan pernyataan gerakan untuk bergerak lebih jauh. hero . m…" at bounding box center [818, 228] width 308 height 400
type textarea "h"
click at [740, 114] on div "# Gunakan argumen dengan pernyataan gerakan untuk bergerak lebih jauh. hero . m…" at bounding box center [818, 228] width 308 height 400
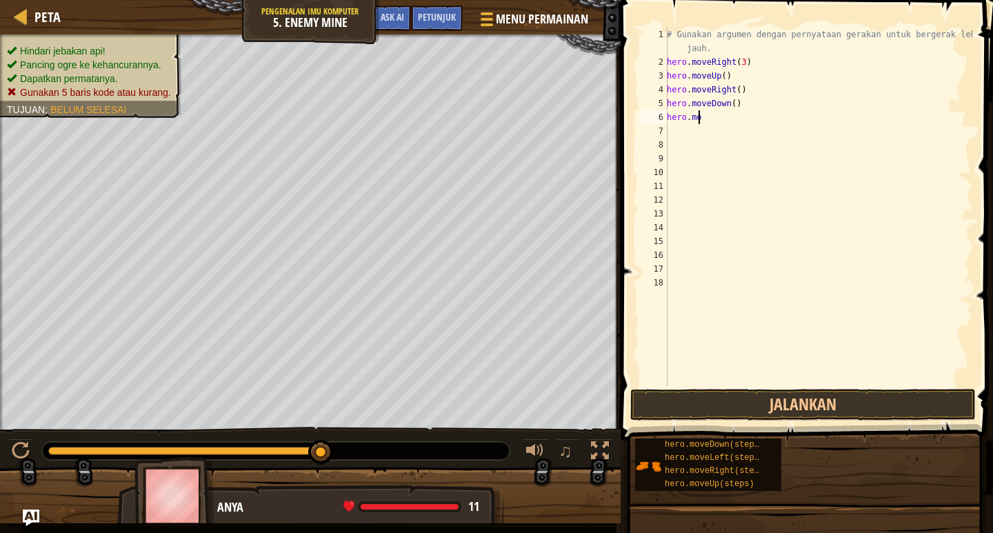
type textarea "h"
click at [740, 101] on div "# Gunakan argumen dengan pernyataan gerakan untuk bergerak lebih jauh. hero . m…" at bounding box center [818, 228] width 308 height 400
type textarea "h"
click at [735, 75] on div "# Gunakan argumen dengan pernyataan gerakan untuk bergerak lebih jauh. hero . m…" at bounding box center [818, 228] width 308 height 400
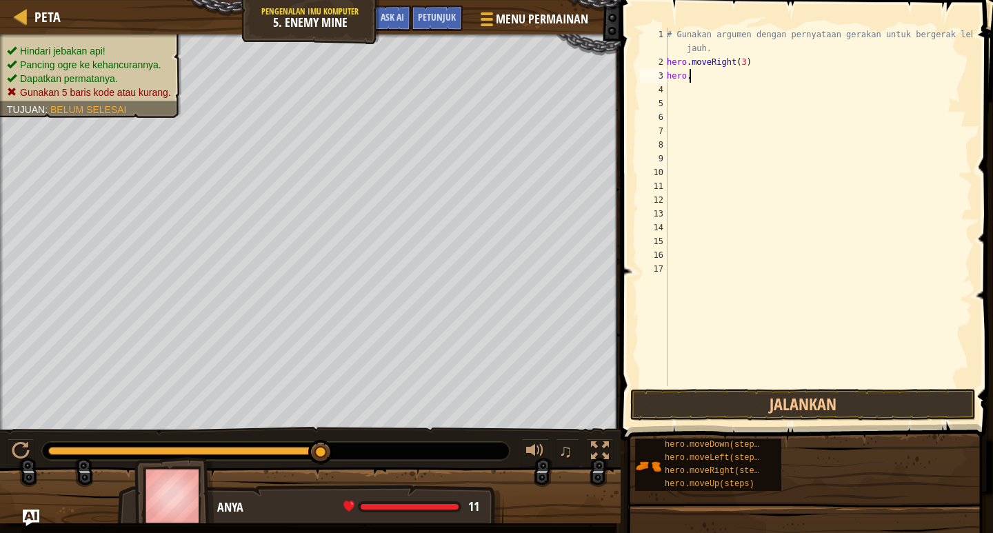
type textarea "h"
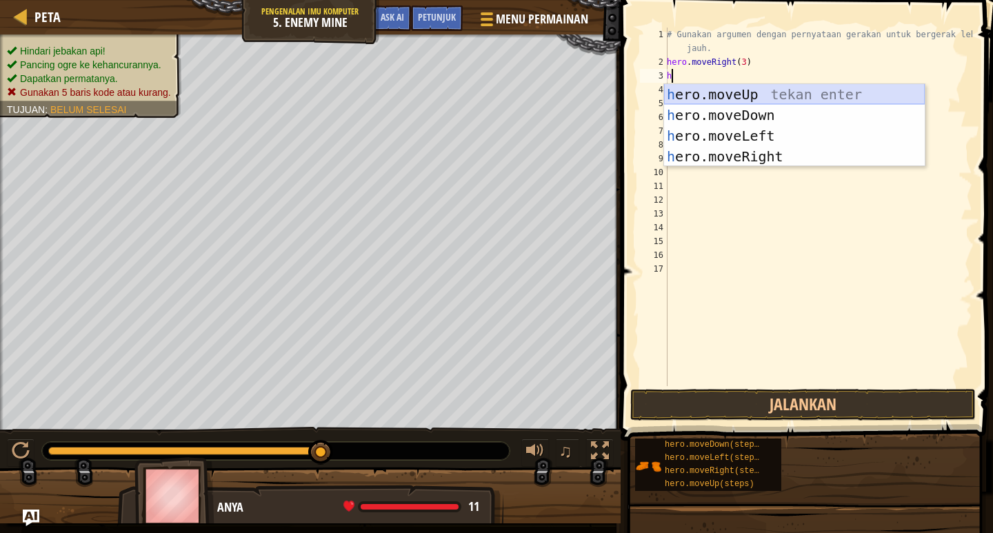
click at [783, 88] on div "h ero.moveUp tekan enter h ero.moveDown tekan enter h ero.moveLeft tekan enter …" at bounding box center [794, 146] width 261 height 124
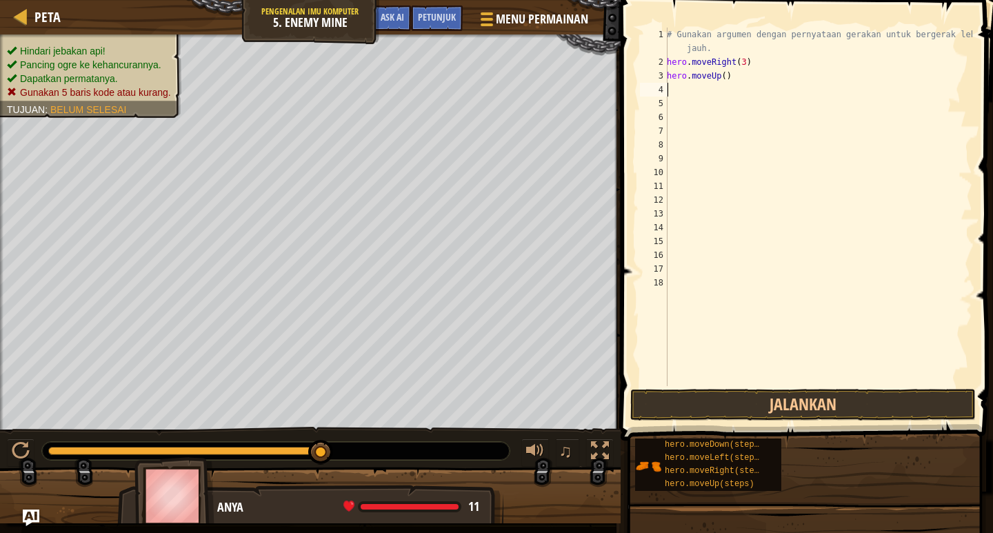
type textarea "h"
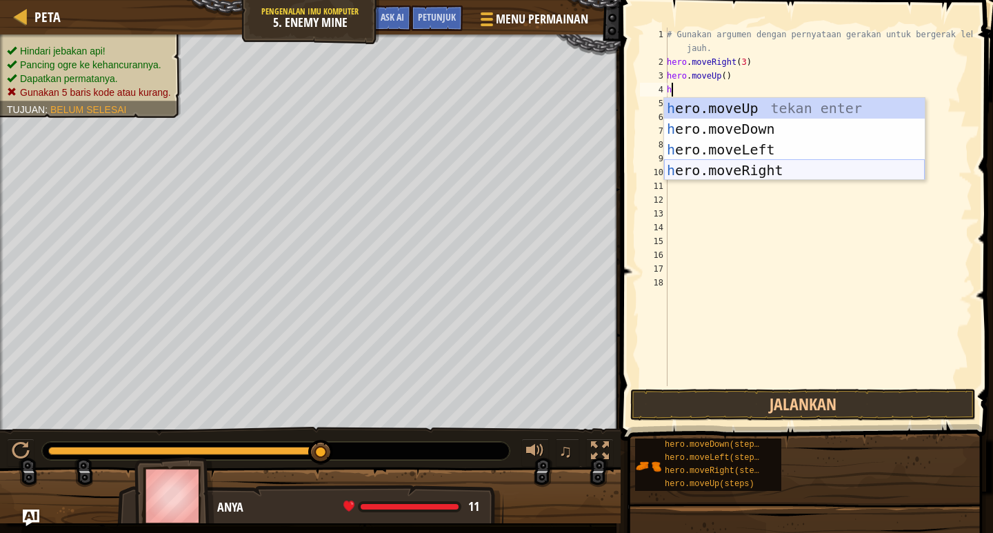
click at [769, 167] on div "h ero.moveUp tekan enter h ero.moveDown tekan enter h ero.moveLeft tekan enter …" at bounding box center [794, 160] width 261 height 124
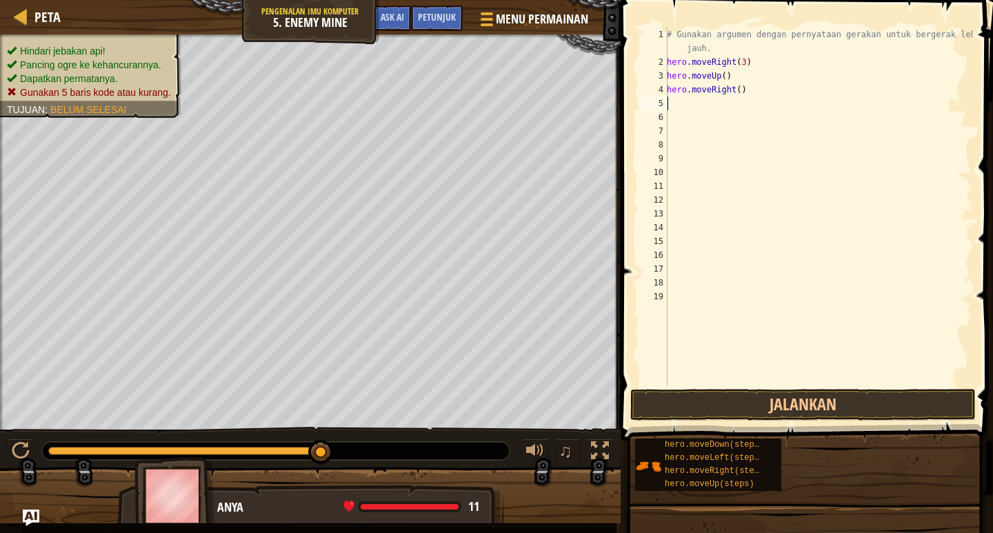
type textarea "h"
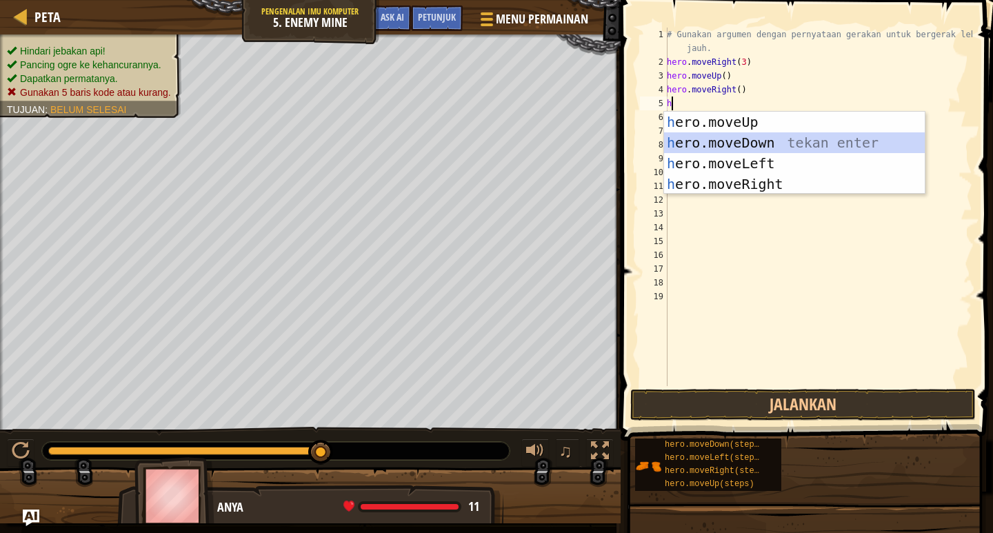
click at [767, 143] on div "h ero.moveUp tekan enter h ero.moveDown tekan enter h ero.moveLeft tekan enter …" at bounding box center [794, 174] width 261 height 124
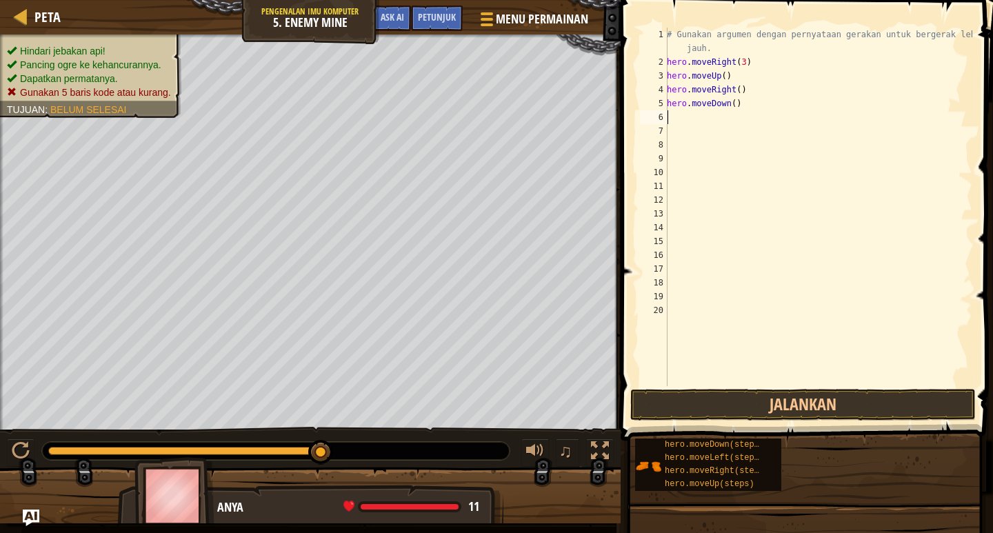
type textarea "h"
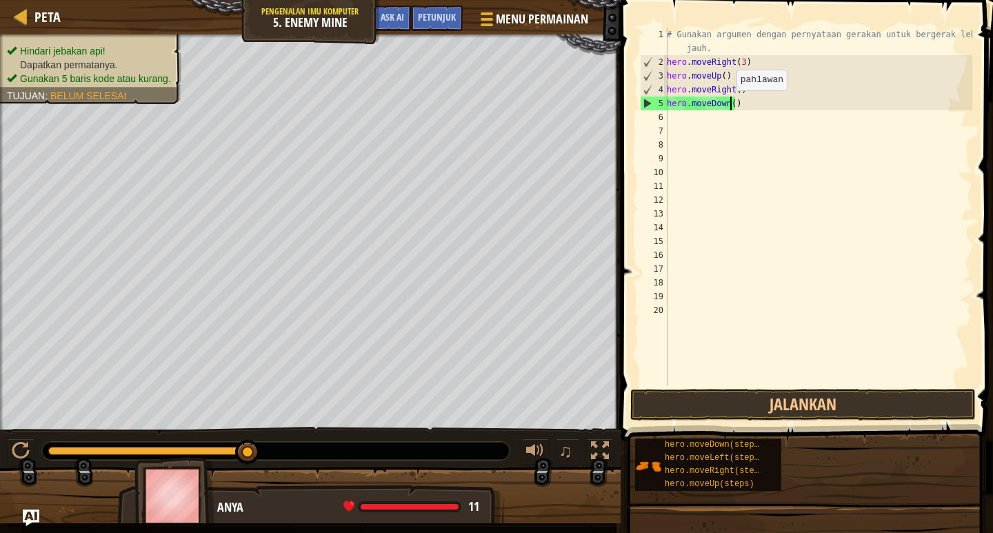
click at [729, 104] on div "# Gunakan argumen dengan pernyataan gerakan untuk bergerak lebih jauh. hero . m…" at bounding box center [818, 228] width 308 height 400
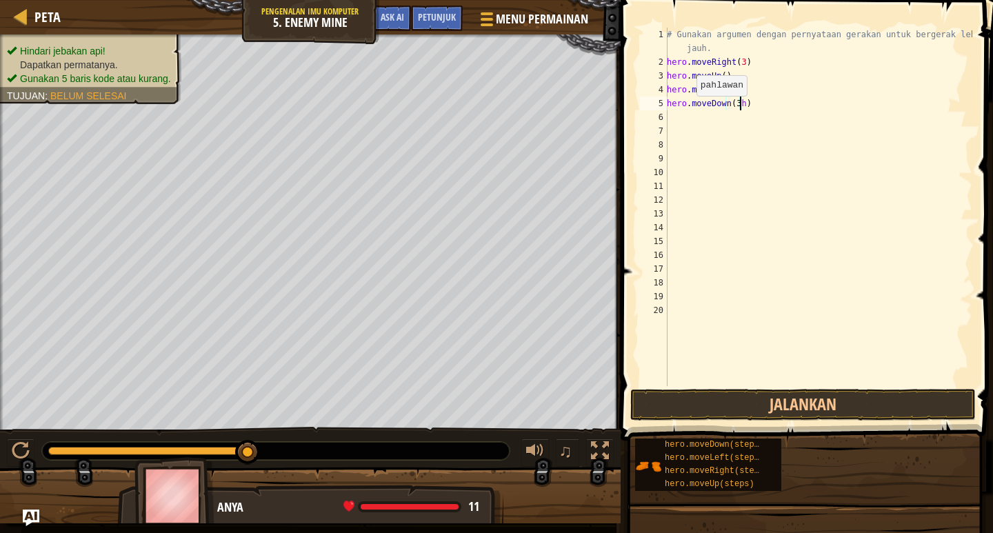
scroll to position [6, 6]
type textarea "hero.moveDown(3)"
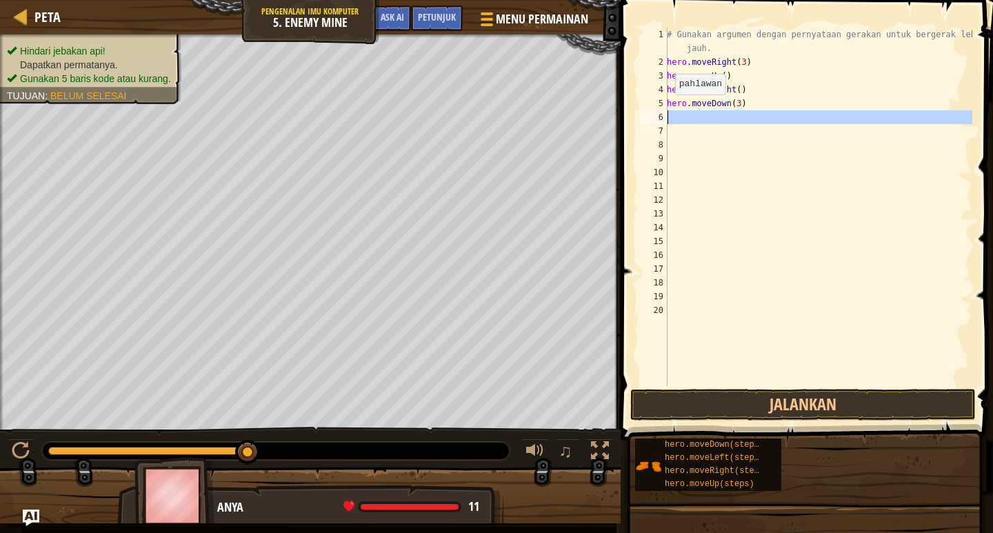
click at [665, 117] on div "6" at bounding box center [654, 117] width 28 height 14
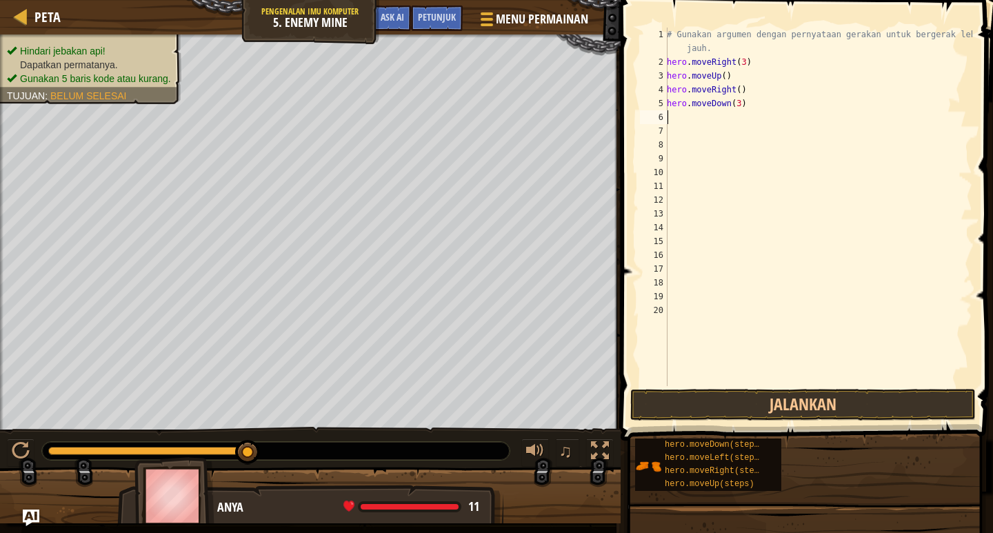
type textarea "h"
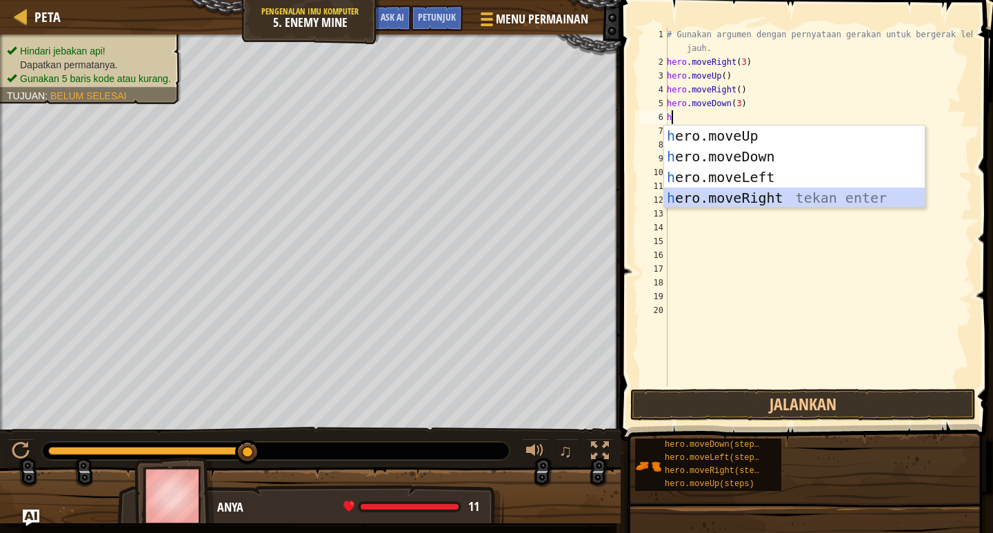
click at [736, 201] on div "h ero.moveUp tekan enter h ero.moveDown tekan enter h ero.moveLeft tekan enter …" at bounding box center [794, 187] width 261 height 124
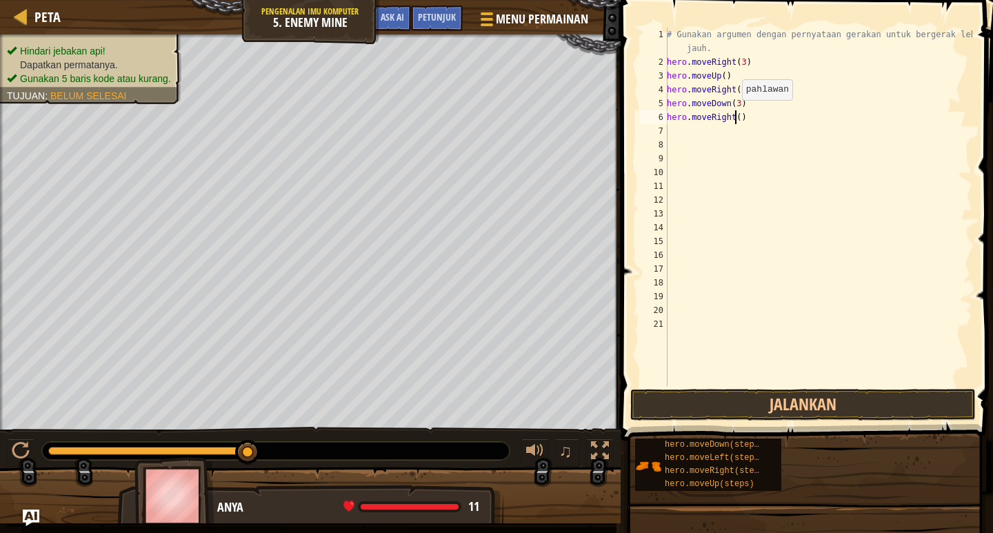
click at [734, 114] on div "# Gunakan argumen dengan pernyataan gerakan untuk bergerak lebih jauh. hero . m…" at bounding box center [818, 228] width 308 height 400
type textarea "hero.moveRight(2)"
click at [803, 399] on button "Jalankan" at bounding box center [802, 405] width 345 height 32
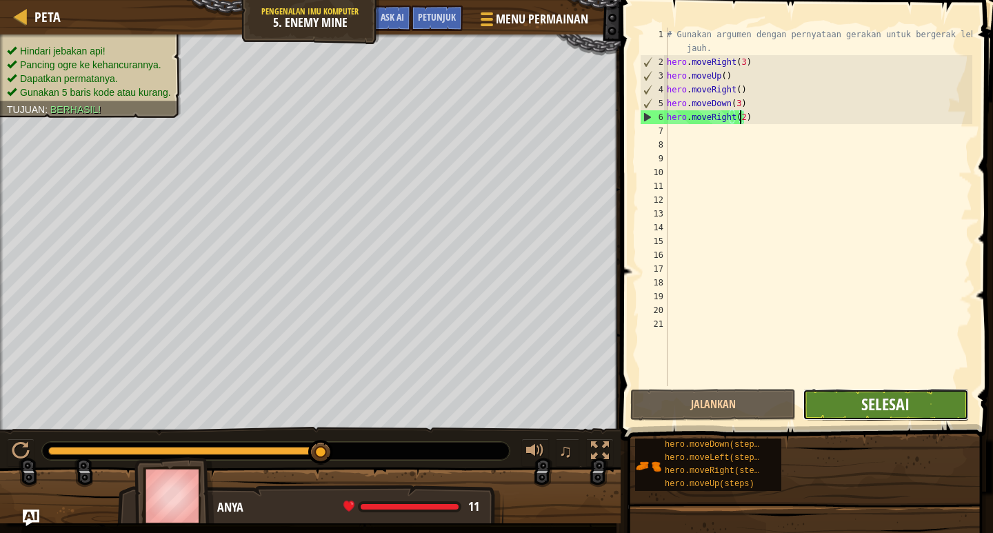
click at [872, 405] on span "Selesai" at bounding box center [885, 404] width 48 height 22
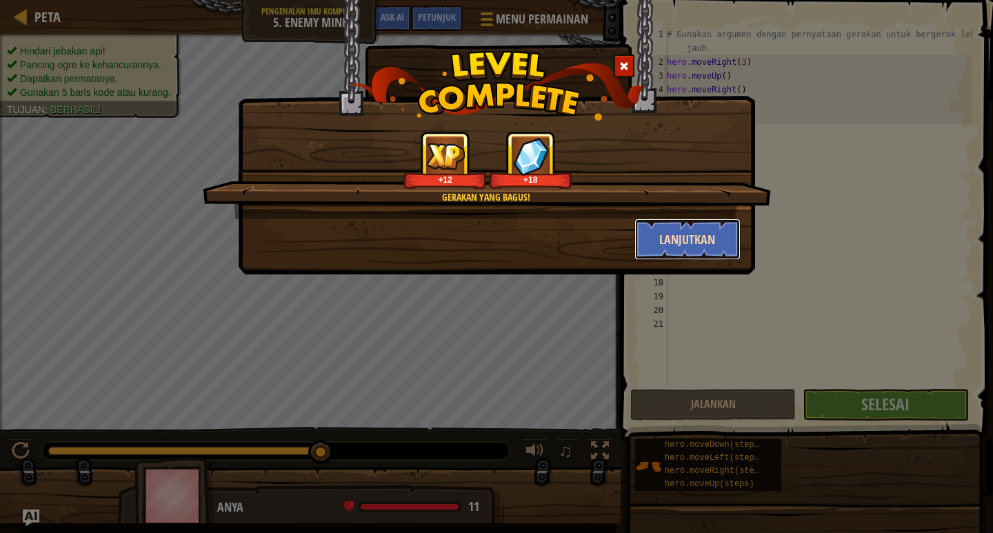
click at [694, 234] on button "Lanjutkan" at bounding box center [687, 239] width 107 height 41
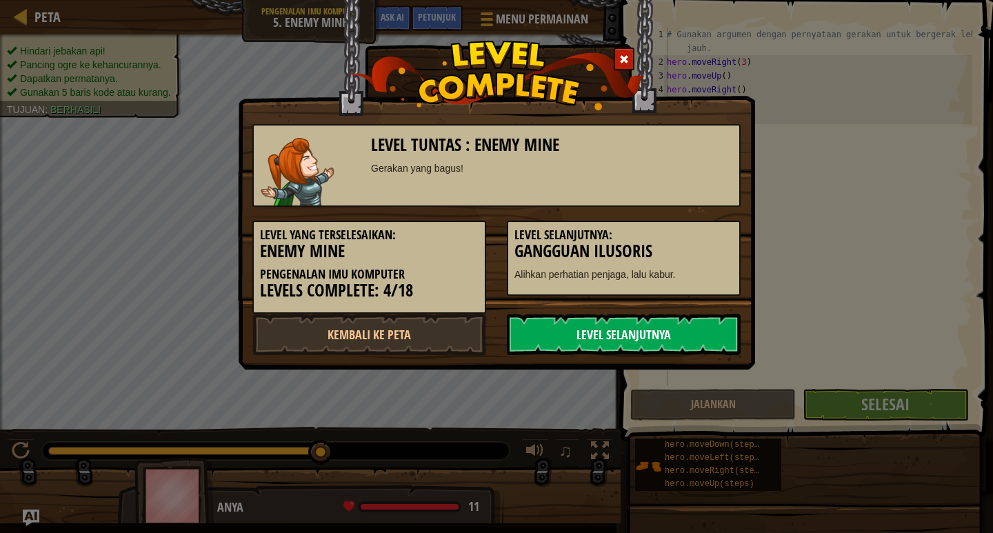
click at [680, 334] on link "Level Selanjutnya" at bounding box center [624, 334] width 234 height 41
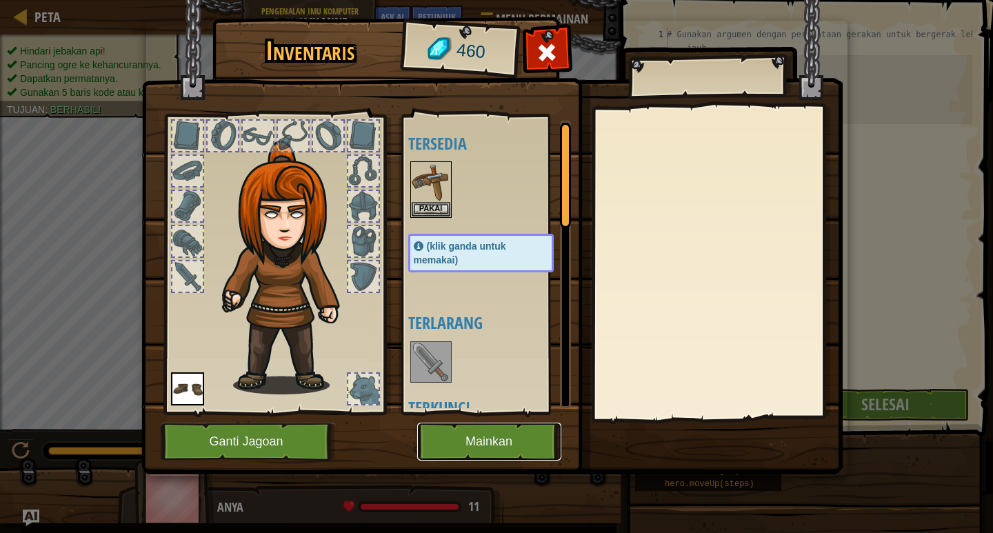
click at [512, 434] on button "Mainkan" at bounding box center [489, 442] width 144 height 38
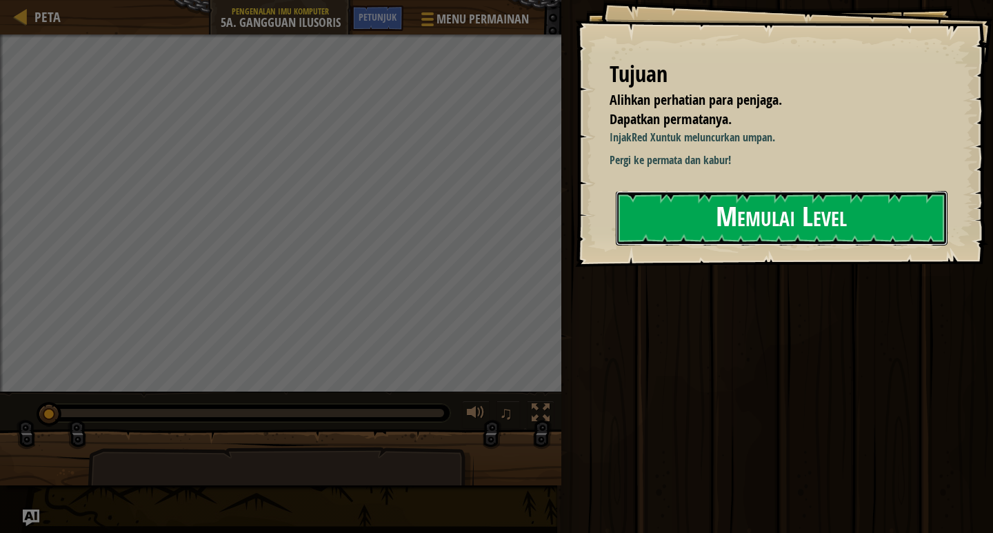
click at [727, 215] on button "Memulai Level" at bounding box center [782, 218] width 332 height 54
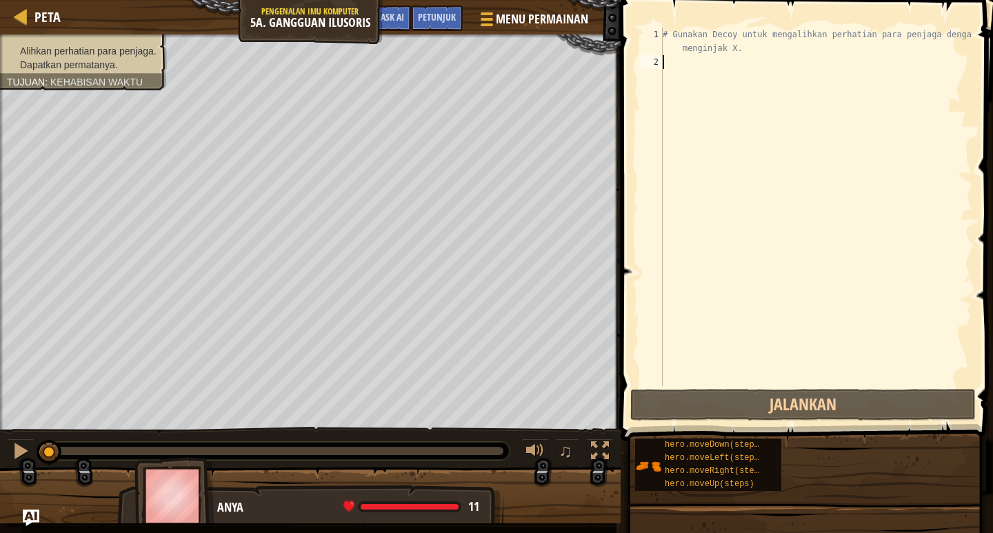
type textarea "h"
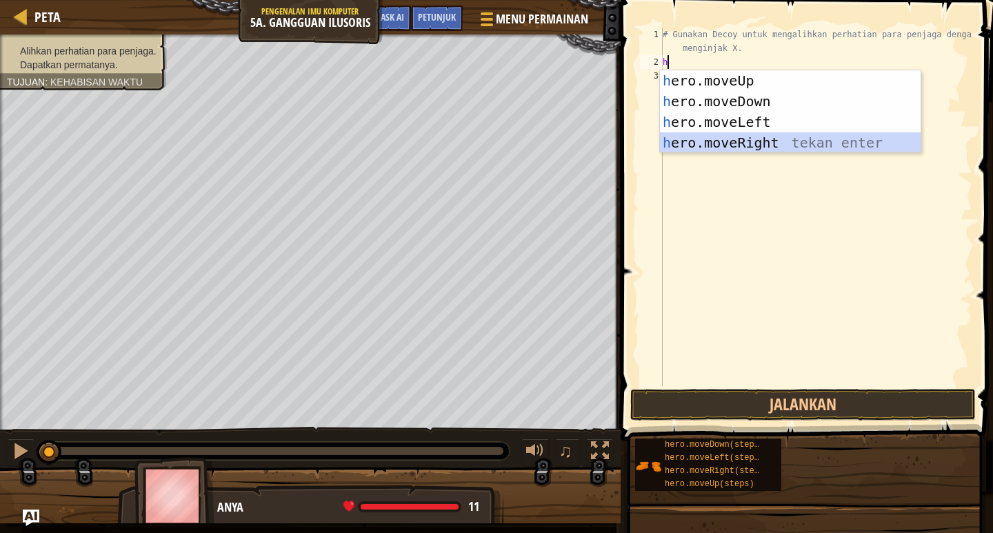
drag, startPoint x: 743, startPoint y: 139, endPoint x: 731, endPoint y: 136, distance: 12.7
click at [741, 137] on div "h ero.moveUp tekan enter h ero.moveDown tekan enter h ero.moveLeft tekan enter …" at bounding box center [790, 132] width 261 height 124
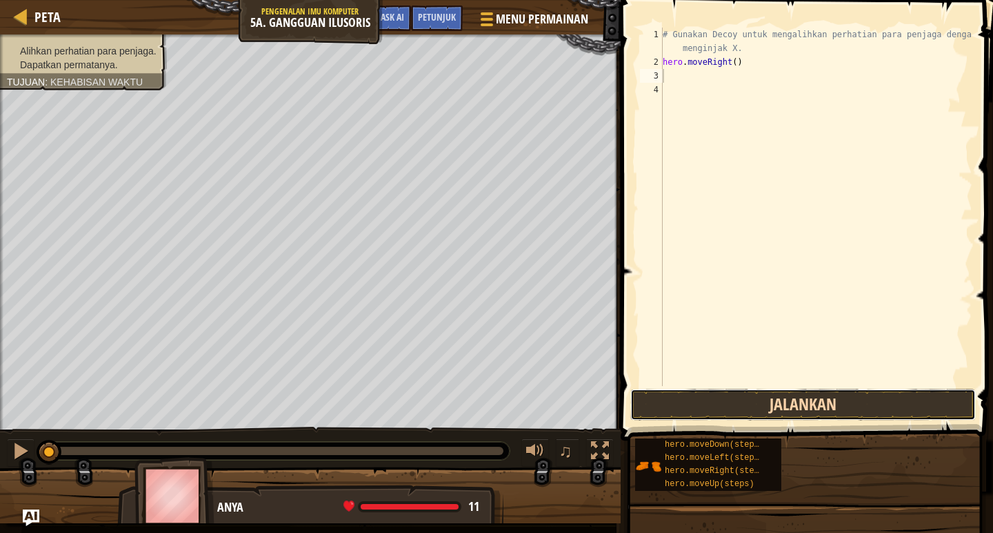
click at [800, 398] on button "Jalankan" at bounding box center [802, 405] width 345 height 32
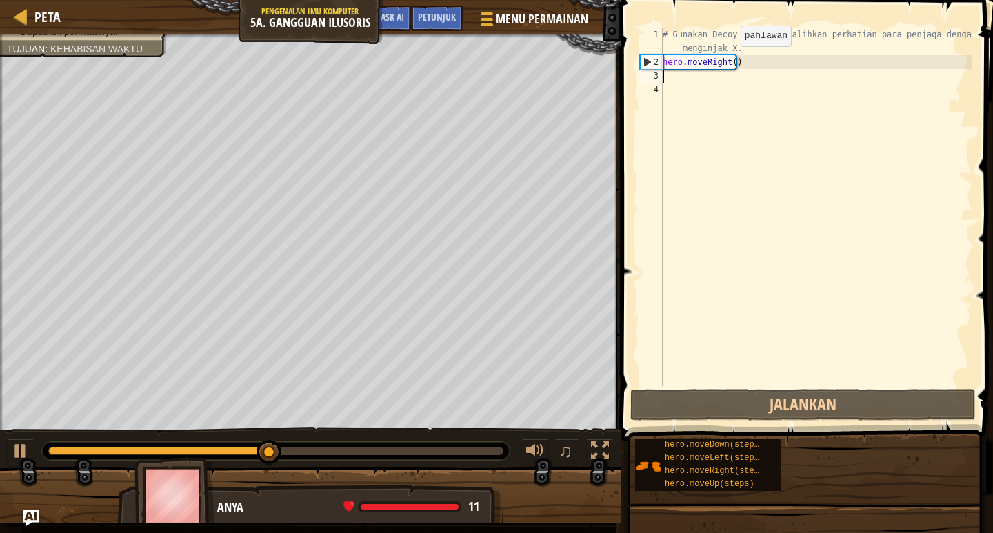
click at [729, 60] on div "# Gunakan Decoy untuk mengalihkan perhatian para penjaga dengan menginjak X. he…" at bounding box center [816, 228] width 312 height 400
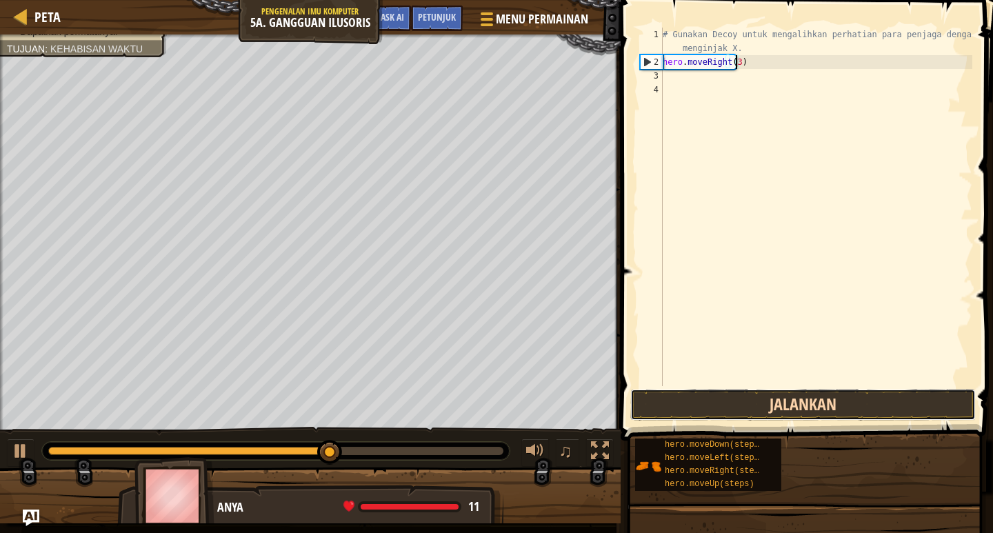
click at [781, 394] on button "Jalankan" at bounding box center [802, 405] width 345 height 32
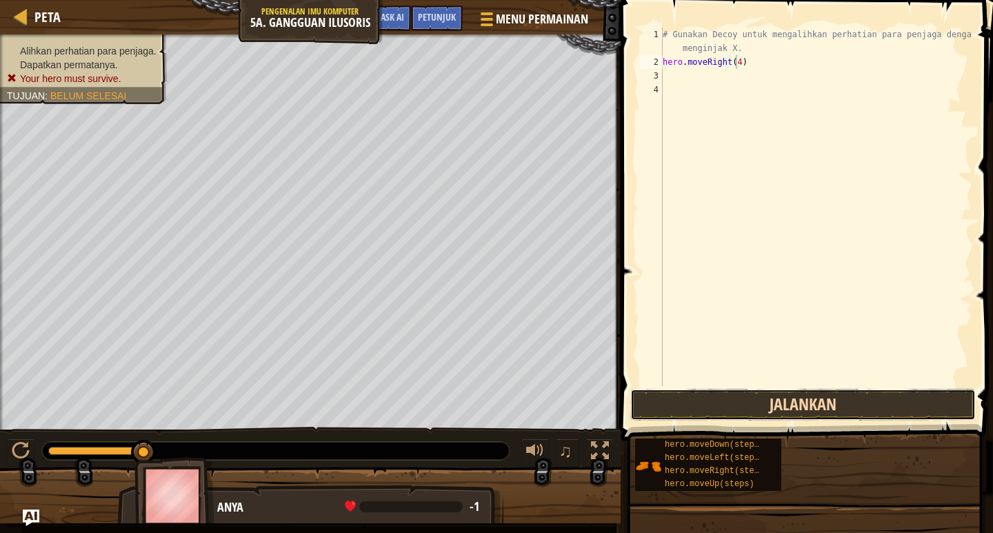
click at [752, 401] on button "Jalankan" at bounding box center [802, 405] width 345 height 32
click at [737, 63] on div "# Gunakan Decoy untuk mengalihkan perhatian para penjaga dengan menginjak X. he…" at bounding box center [816, 228] width 312 height 400
type textarea "h"
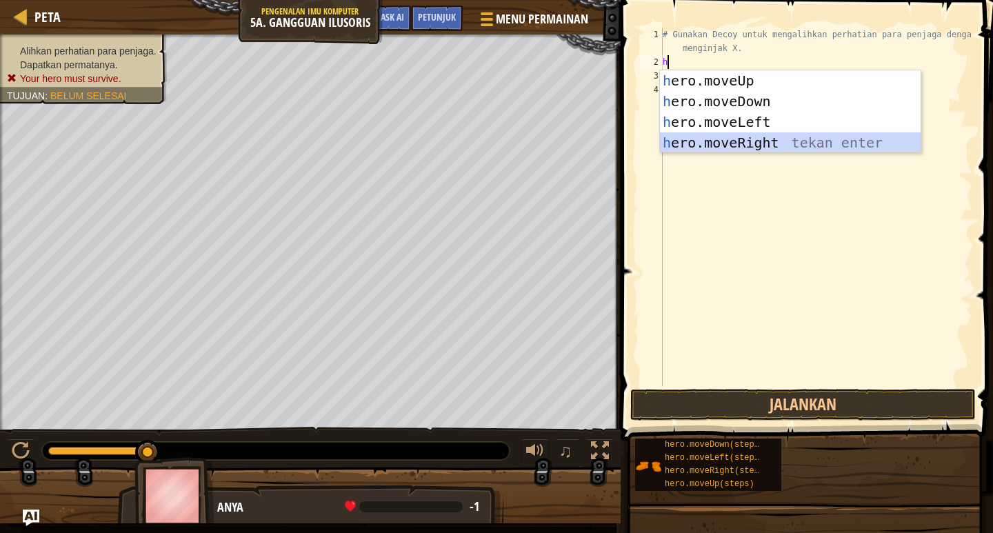
click at [773, 139] on div "h ero.moveUp tekan enter h ero.moveDown tekan enter h ero.moveLeft tekan enter …" at bounding box center [790, 132] width 261 height 124
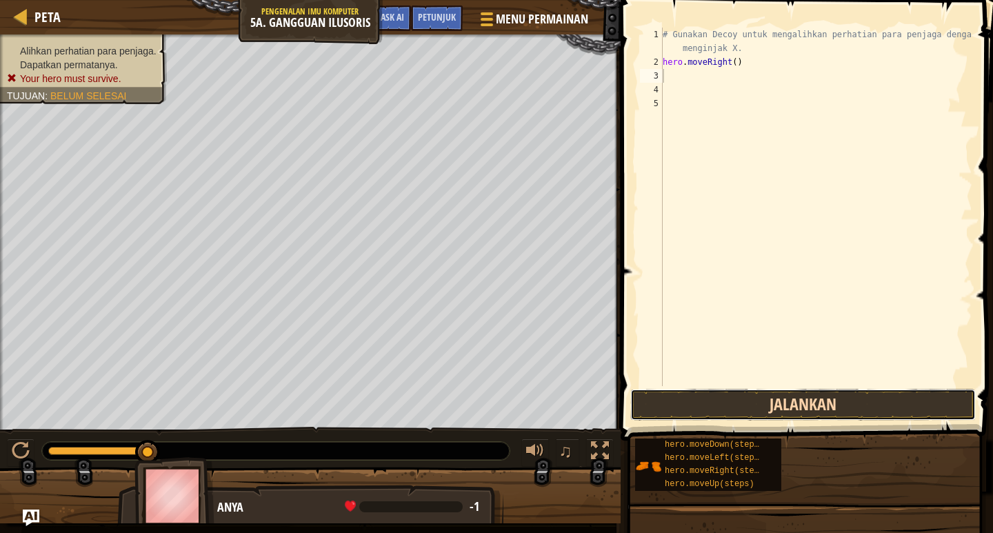
drag, startPoint x: 805, startPoint y: 405, endPoint x: 771, endPoint y: 410, distance: 34.0
click at [805, 404] on button "Jalankan" at bounding box center [802, 405] width 345 height 32
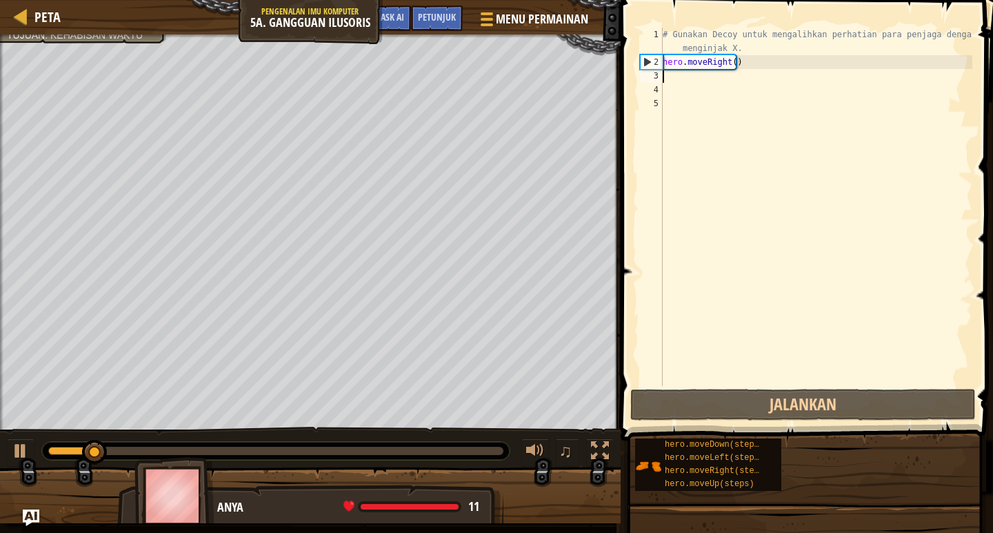
type textarea "h"
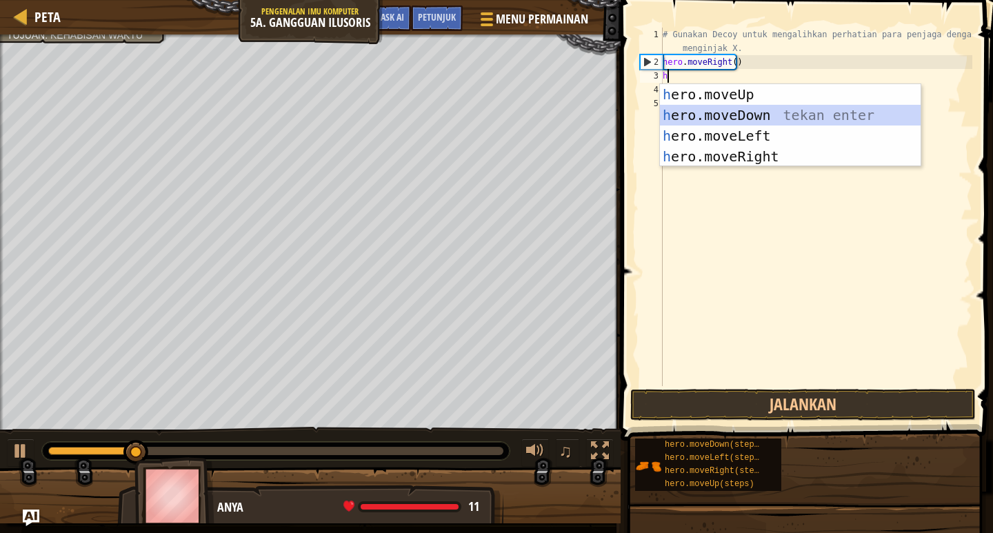
click at [727, 110] on div "h ero.moveUp tekan enter h ero.moveDown tekan enter h ero.moveLeft tekan enter …" at bounding box center [790, 146] width 261 height 124
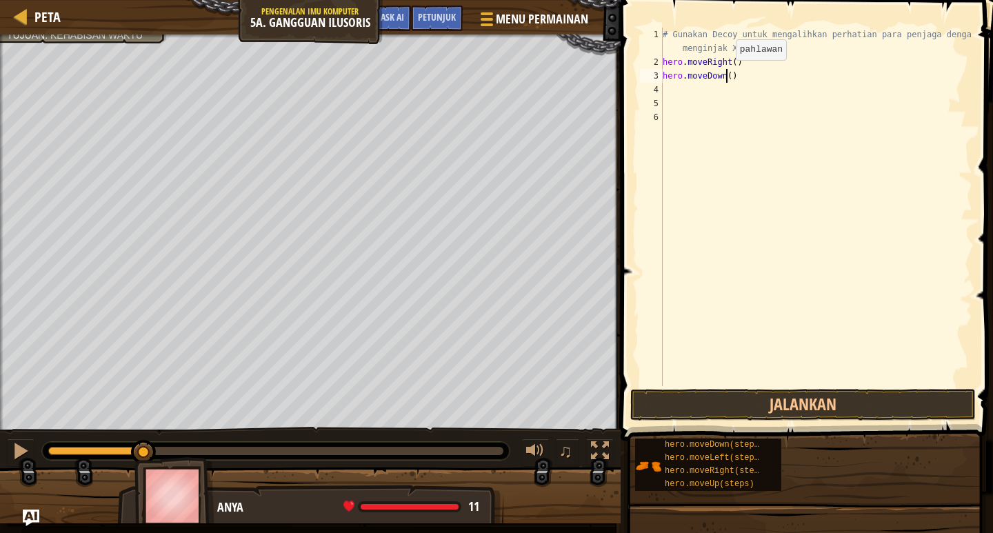
click at [724, 74] on div "# Gunakan Decoy untuk mengalihkan perhatian para penjaga dengan menginjak X. he…" at bounding box center [816, 228] width 312 height 400
type textarea "hero.moveDown(2)"
click at [753, 391] on button "Jalankan" at bounding box center [802, 405] width 345 height 32
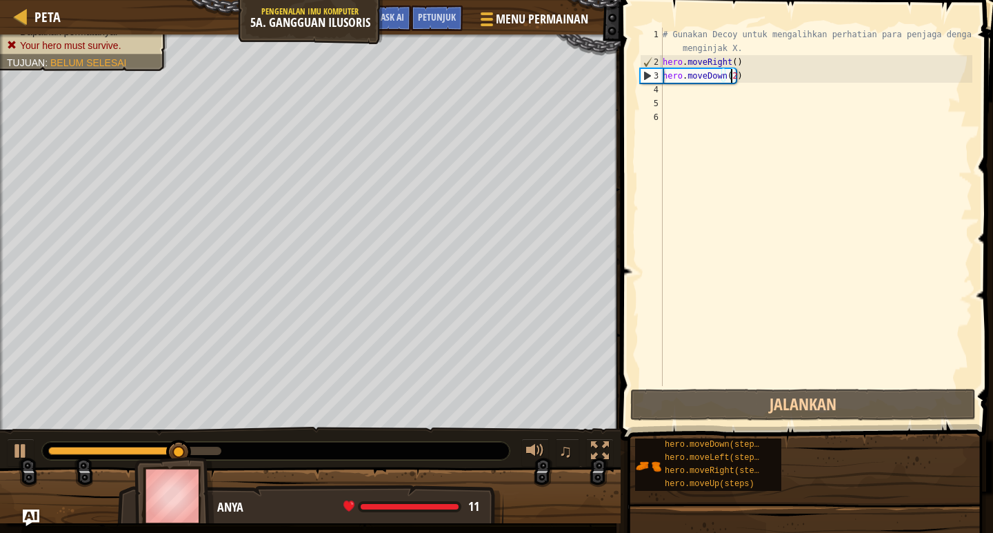
click at [663, 91] on div "# Gunakan Decoy untuk mengalihkan perhatian para penjaga dengan menginjak X. he…" at bounding box center [816, 228] width 312 height 400
type textarea "h"
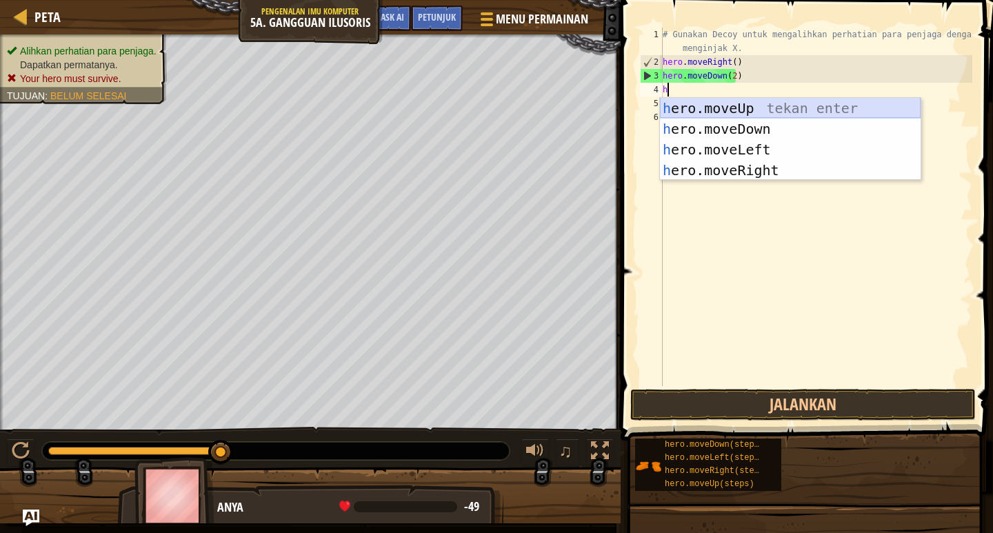
click at [725, 104] on div "h ero.moveUp tekan enter h ero.moveDown tekan enter h ero.moveLeft tekan enter …" at bounding box center [790, 160] width 261 height 124
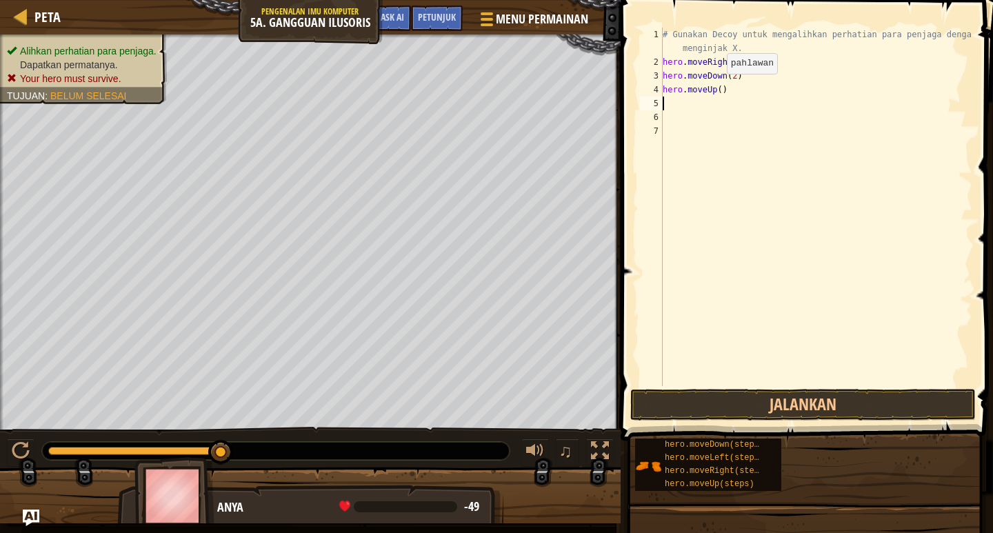
click at [715, 88] on div "# Gunakan Decoy untuk mengalihkan perhatian para penjaga dengan menginjak X. he…" at bounding box center [816, 228] width 312 height 400
type textarea "hero.moveUp(2)"
click at [744, 396] on button "Jalankan" at bounding box center [802, 405] width 345 height 32
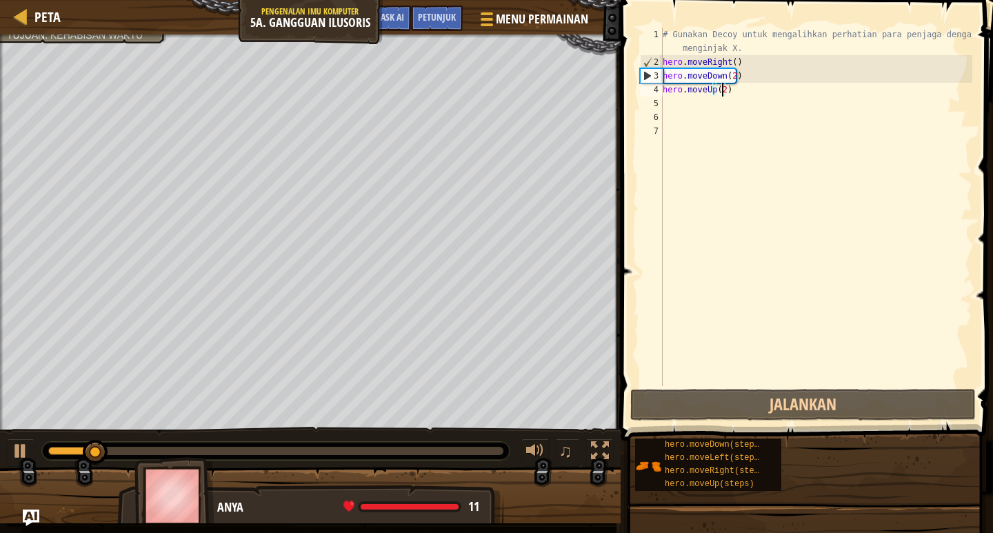
click at [668, 99] on div "# Gunakan Decoy untuk mengalihkan perhatian para penjaga dengan menginjak X. he…" at bounding box center [816, 228] width 312 height 400
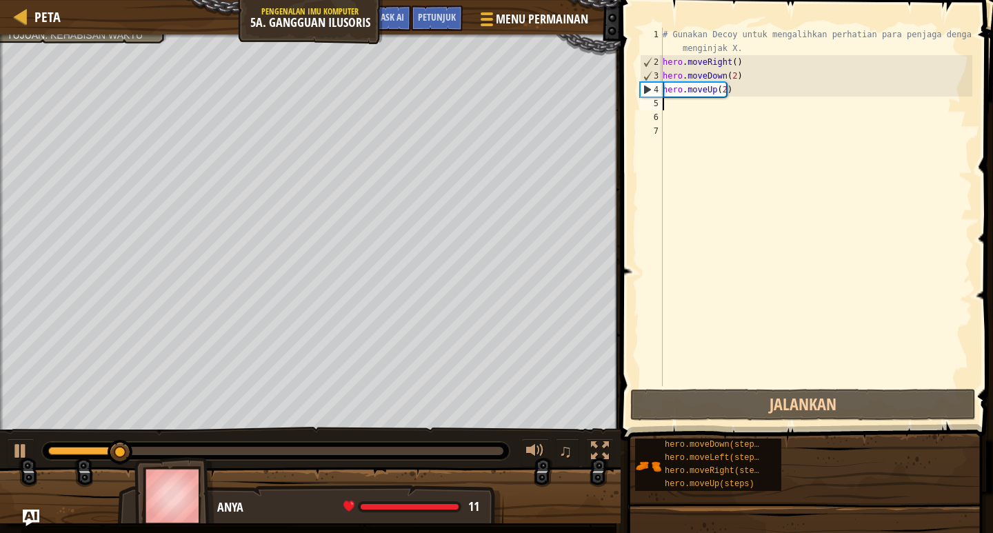
type textarea "h"
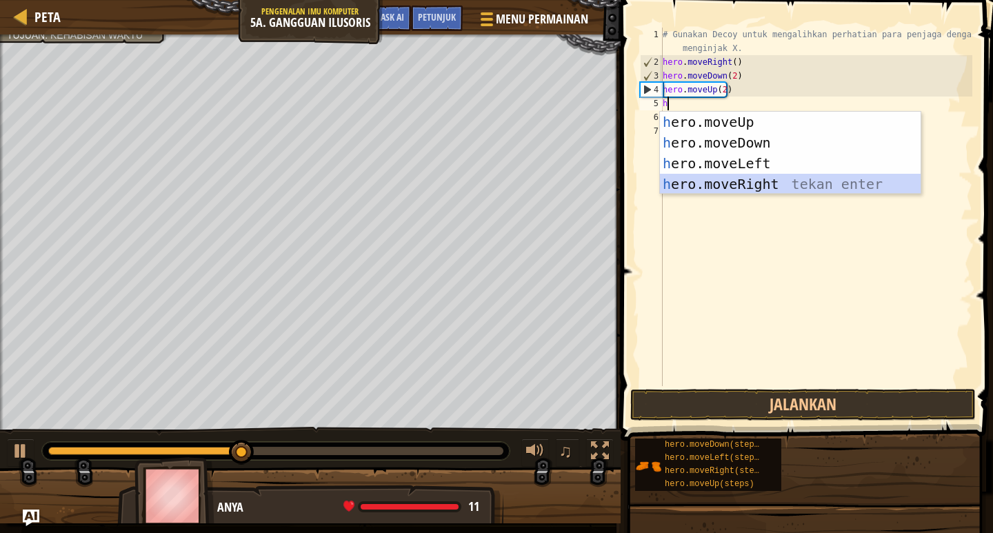
click at [794, 186] on div "h ero.moveUp tekan enter h ero.moveDown tekan enter h ero.moveLeft tekan enter …" at bounding box center [790, 174] width 261 height 124
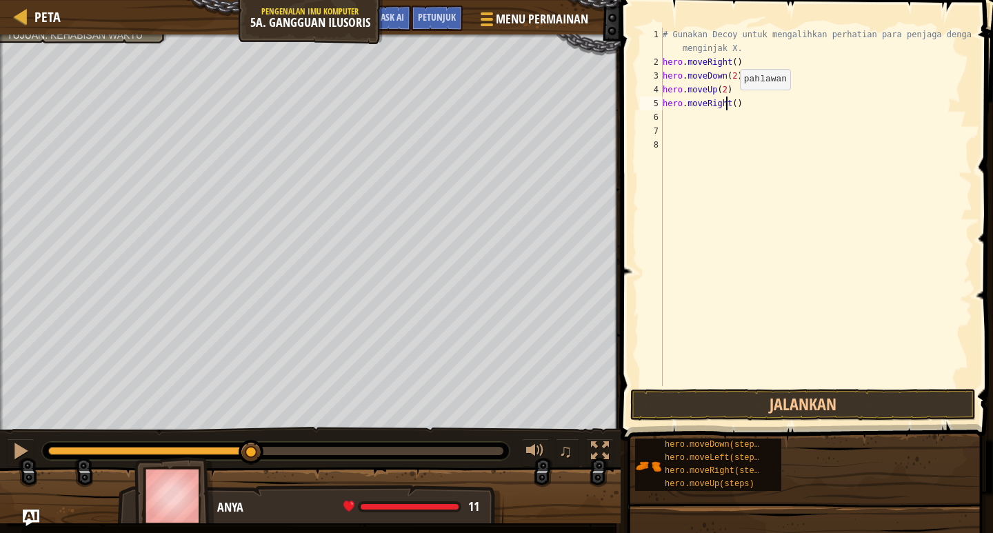
click at [728, 103] on div "# Gunakan Decoy untuk mengalihkan perhatian para penjaga dengan menginjak X. he…" at bounding box center [816, 228] width 312 height 400
click at [729, 101] on div "# Gunakan Decoy untuk mengalihkan perhatian para penjaga dengan menginjak X. he…" at bounding box center [816, 228] width 312 height 400
type textarea "hero.moveRight(4)"
click at [666, 110] on div "# Gunakan Decoy untuk mengalihkan perhatian para penjaga dengan menginjak X. he…" at bounding box center [816, 228] width 312 height 400
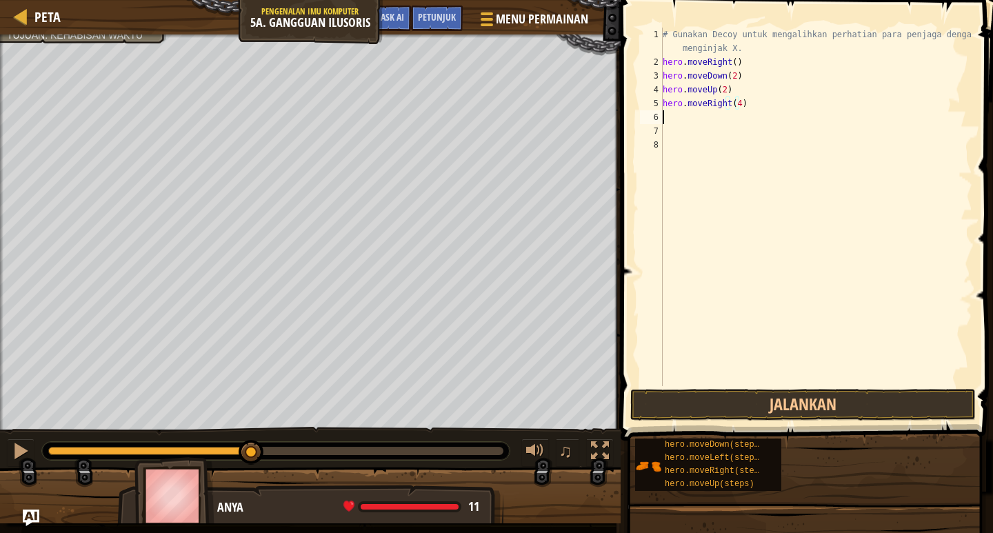
scroll to position [6, 0]
click at [841, 400] on button "Jalankan" at bounding box center [802, 405] width 345 height 32
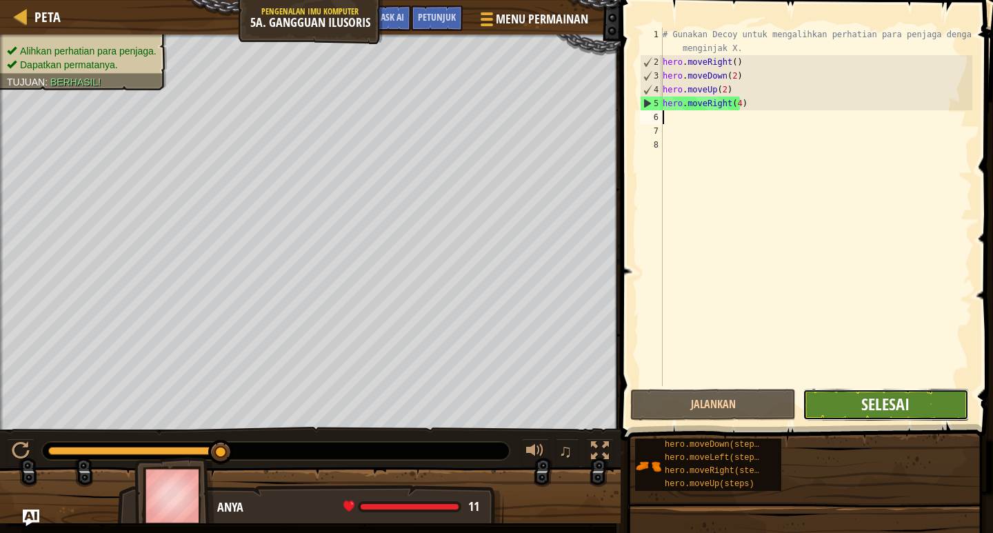
click at [901, 398] on span "Selesai" at bounding box center [885, 404] width 48 height 22
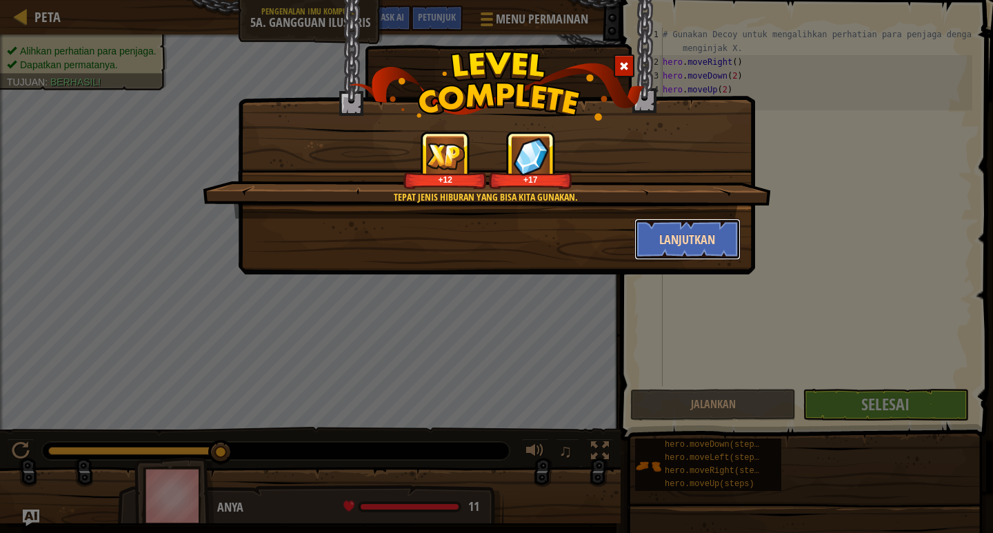
click at [710, 232] on button "Lanjutkan" at bounding box center [687, 239] width 107 height 41
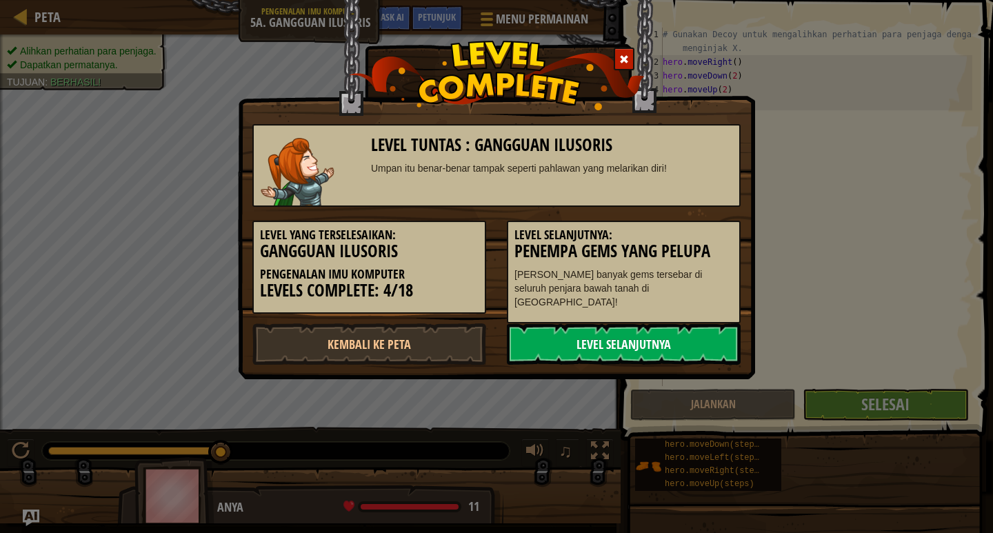
click at [674, 336] on link "Level Selanjutnya" at bounding box center [624, 343] width 234 height 41
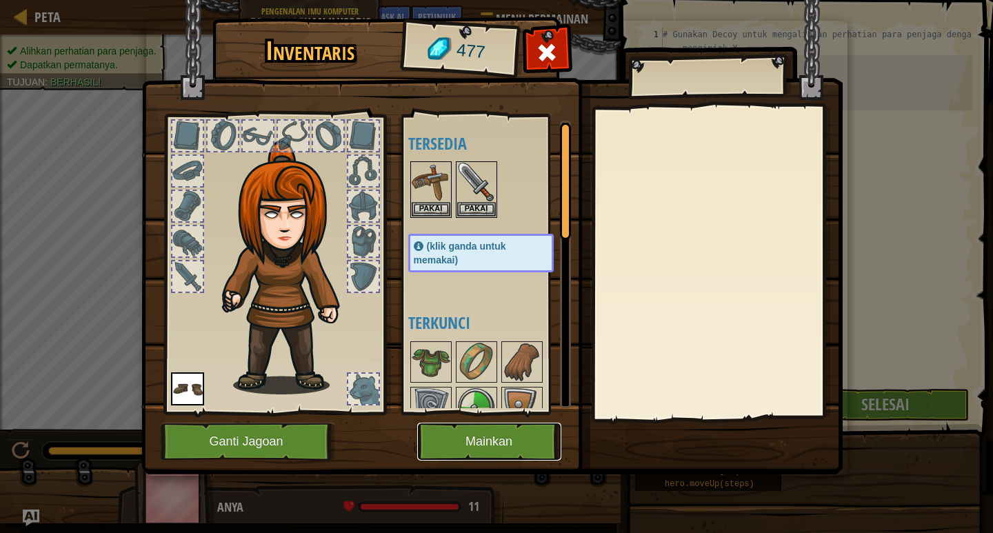
click at [509, 431] on button "Mainkan" at bounding box center [489, 442] width 144 height 38
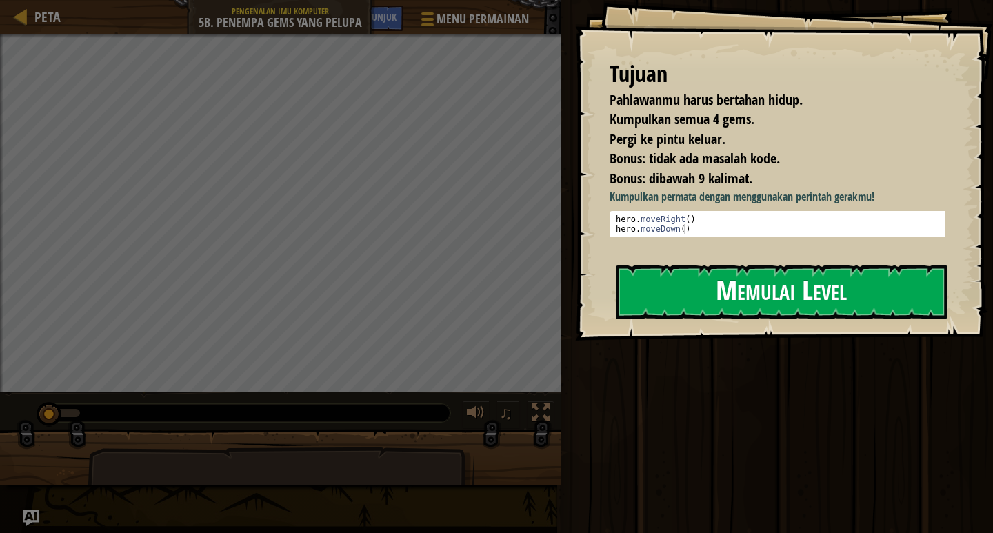
click at [719, 304] on button "Memulai Level" at bounding box center [782, 292] width 332 height 54
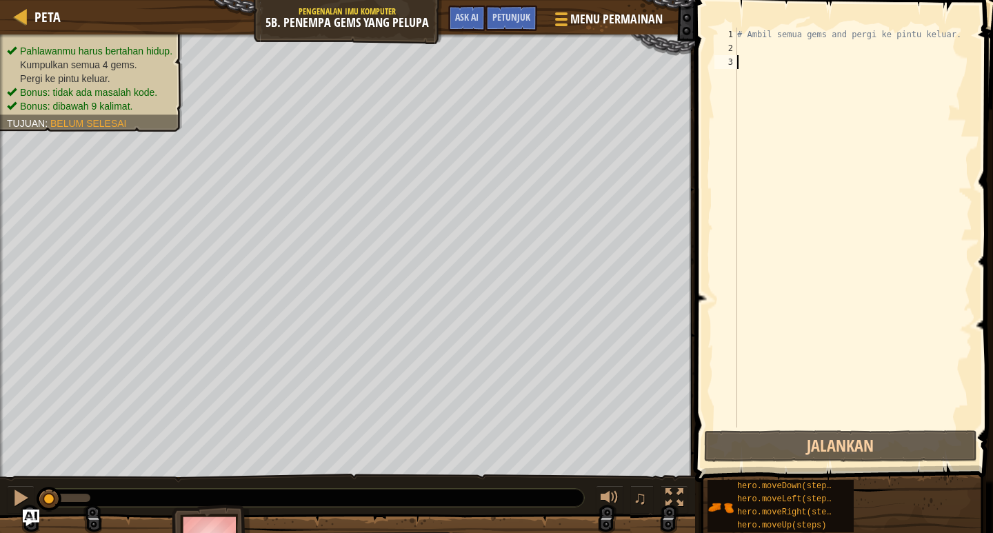
type textarea "h"
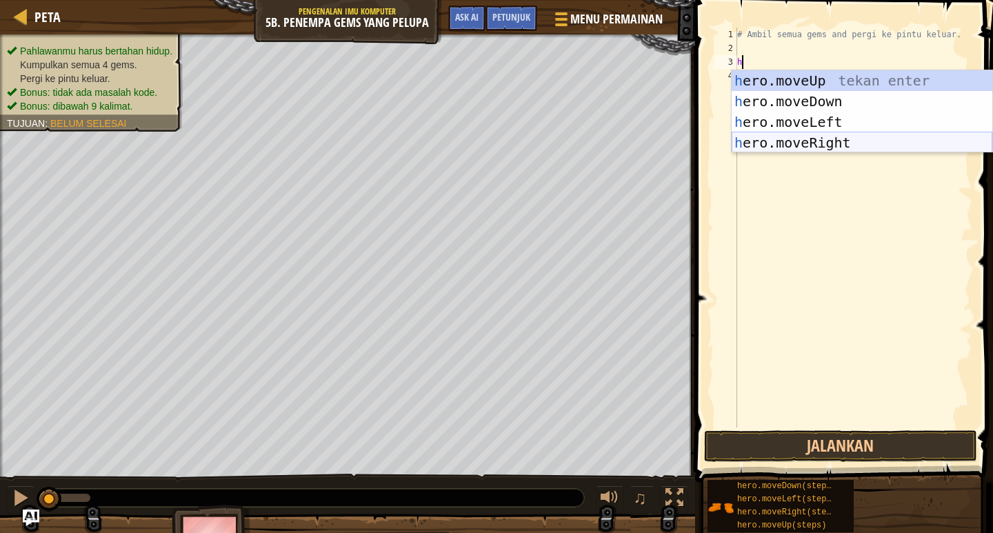
click at [829, 144] on div "h ero.moveUp tekan enter h ero.moveDown tekan enter h ero.moveLeft tekan enter …" at bounding box center [862, 132] width 261 height 124
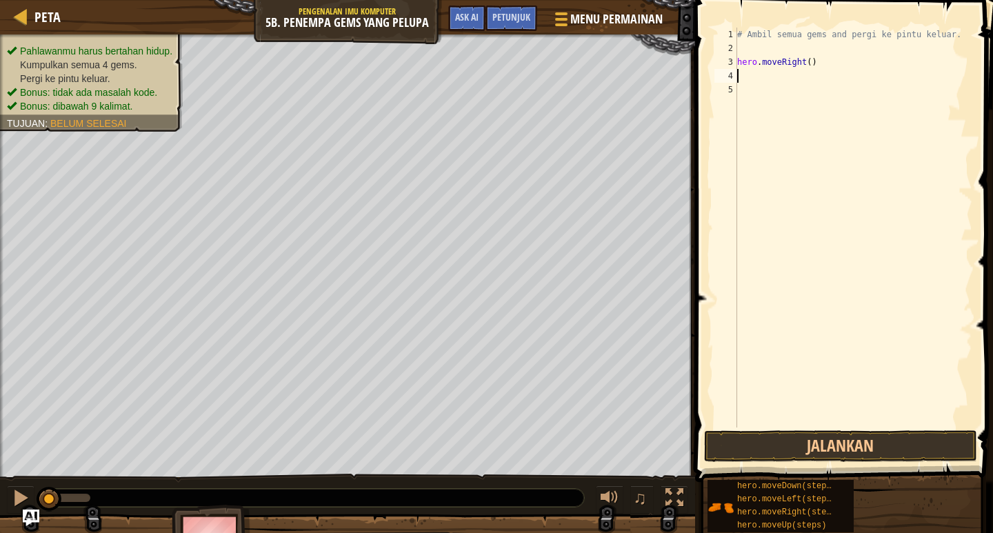
type textarea "h"
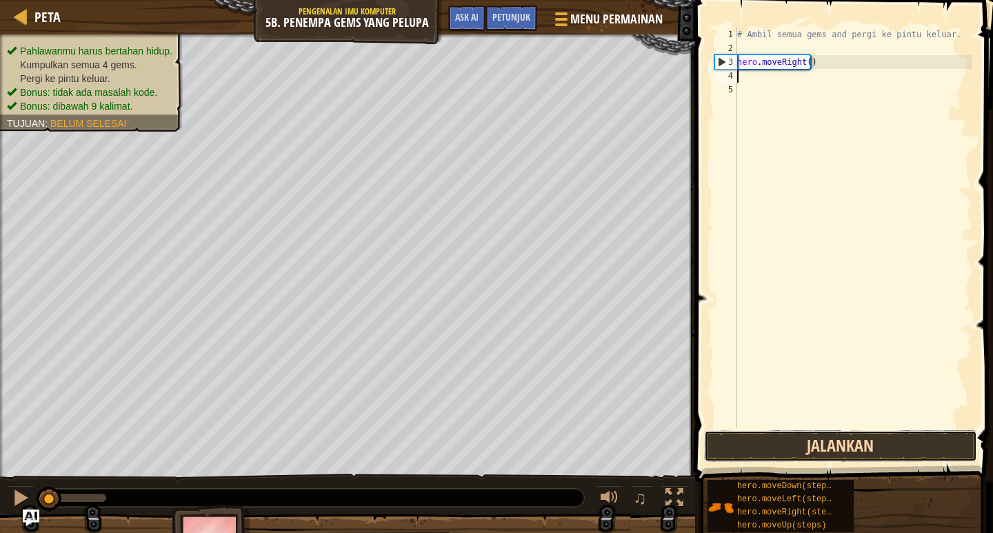
click at [849, 436] on button "Jalankan" at bounding box center [840, 446] width 273 height 32
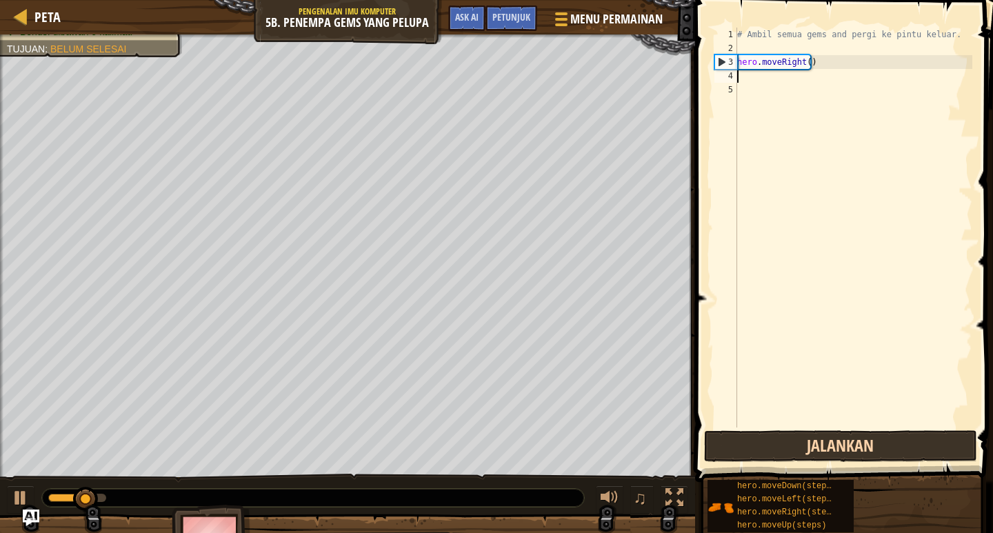
type textarea "h"
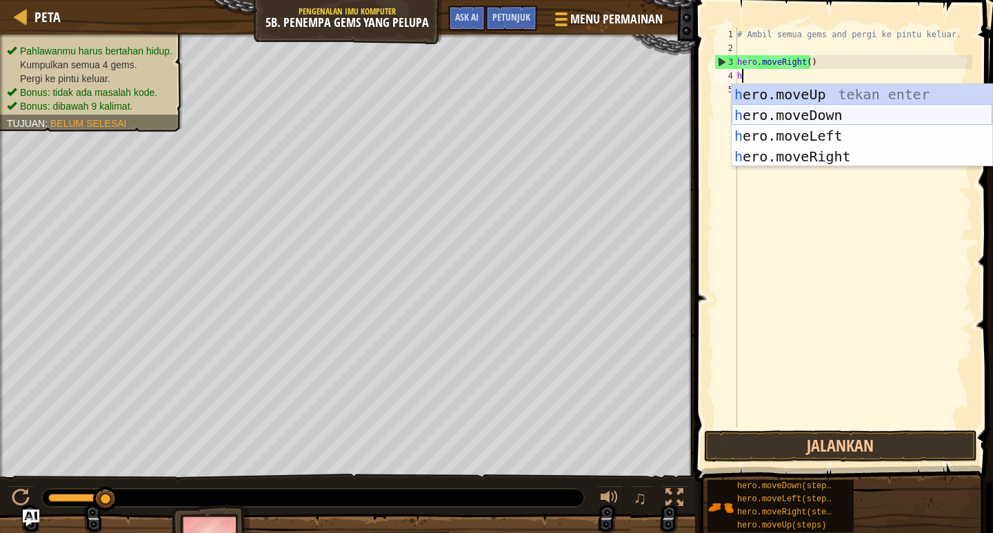
click at [902, 114] on div "h ero.moveUp tekan enter h ero.moveDown tekan enter h ero.moveLeft tekan enter …" at bounding box center [862, 146] width 261 height 124
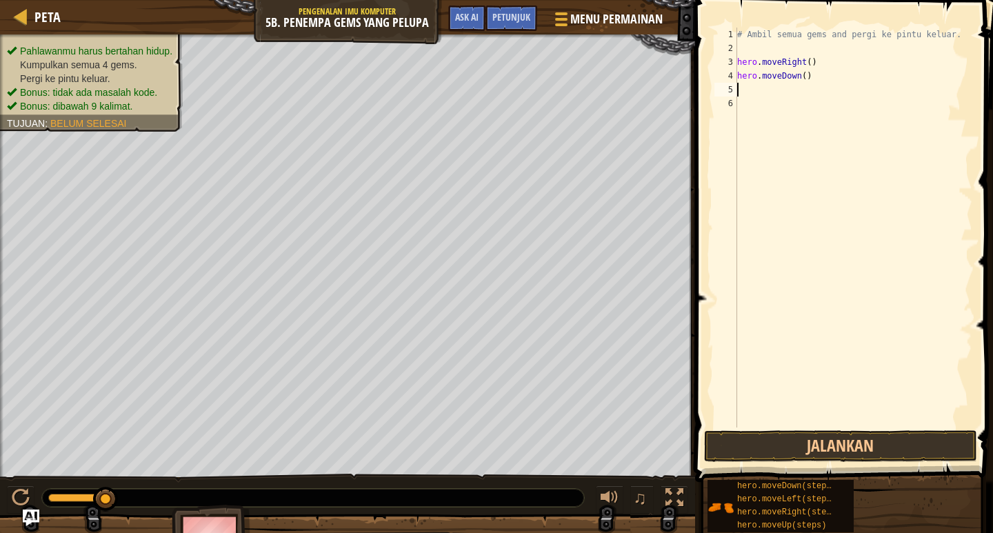
type textarea "h"
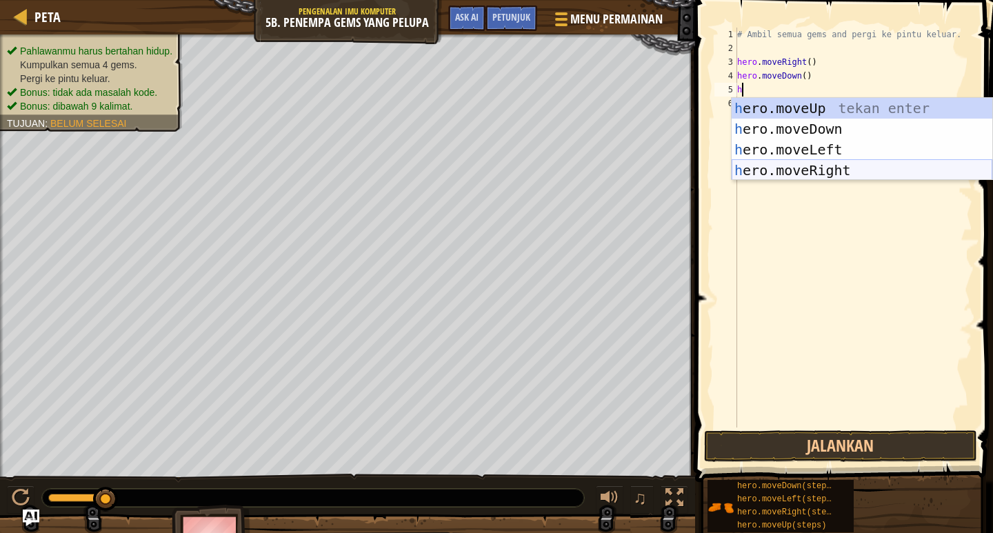
click at [822, 164] on div "h ero.moveUp tekan enter h ero.moveDown tekan enter h ero.moveLeft tekan enter …" at bounding box center [862, 160] width 261 height 124
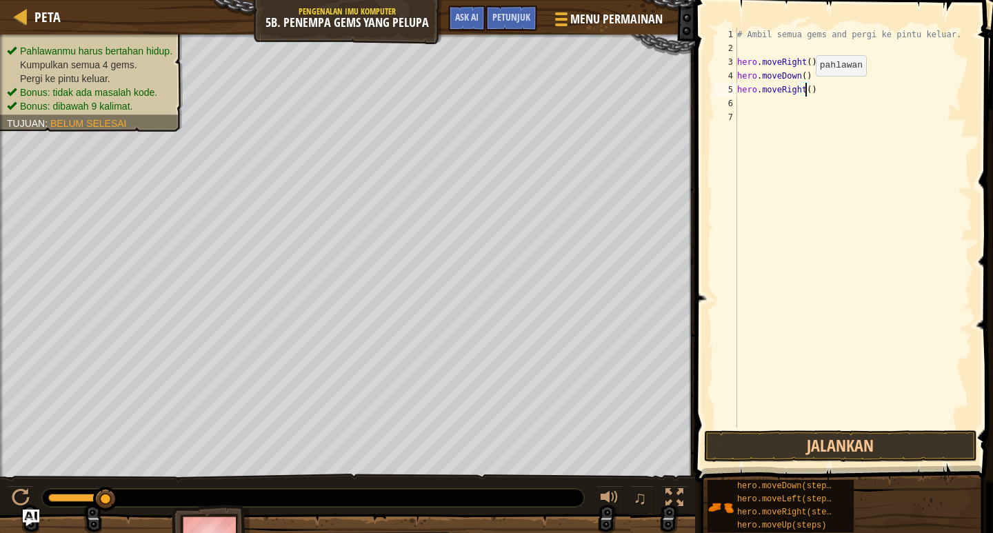
click at [804, 90] on div "# Ambil semua gems and pergi ke pintu keluar. hero . moveRight ( ) hero . moveD…" at bounding box center [853, 241] width 238 height 427
type textarea "hero.moveRight(2)"
click at [740, 105] on div "# Ambil semua gems and pergi ke pintu keluar. hero . moveRight ( ) hero . moveD…" at bounding box center [853, 241] width 238 height 427
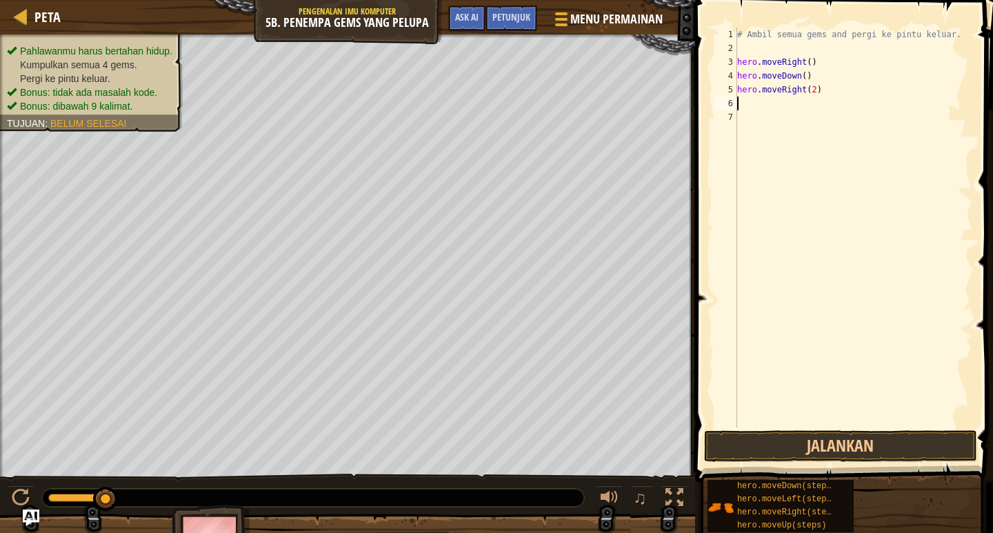
type textarea "h"
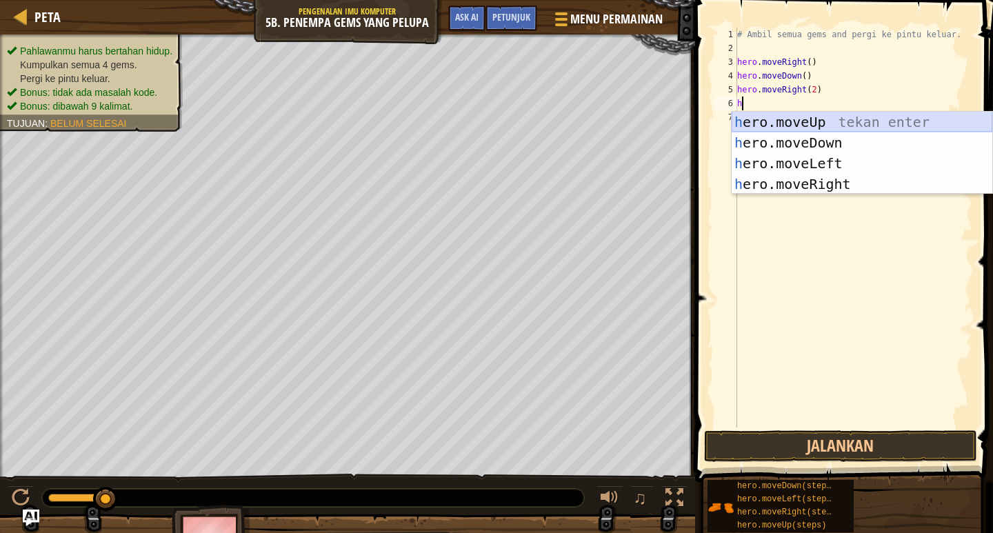
click at [781, 119] on div "h ero.moveUp tekan enter h ero.moveDown tekan enter h ero.moveLeft tekan enter …" at bounding box center [862, 174] width 261 height 124
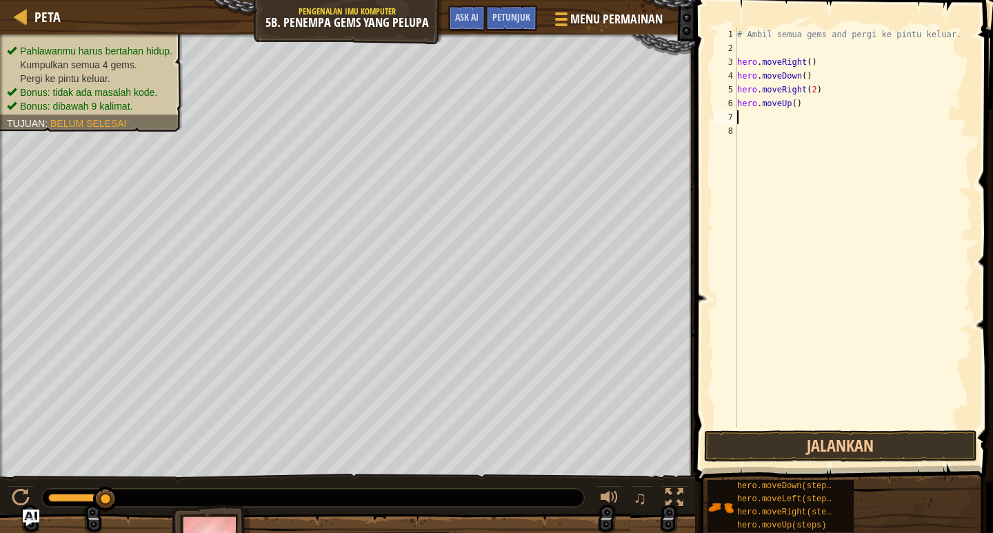
type textarea "h"
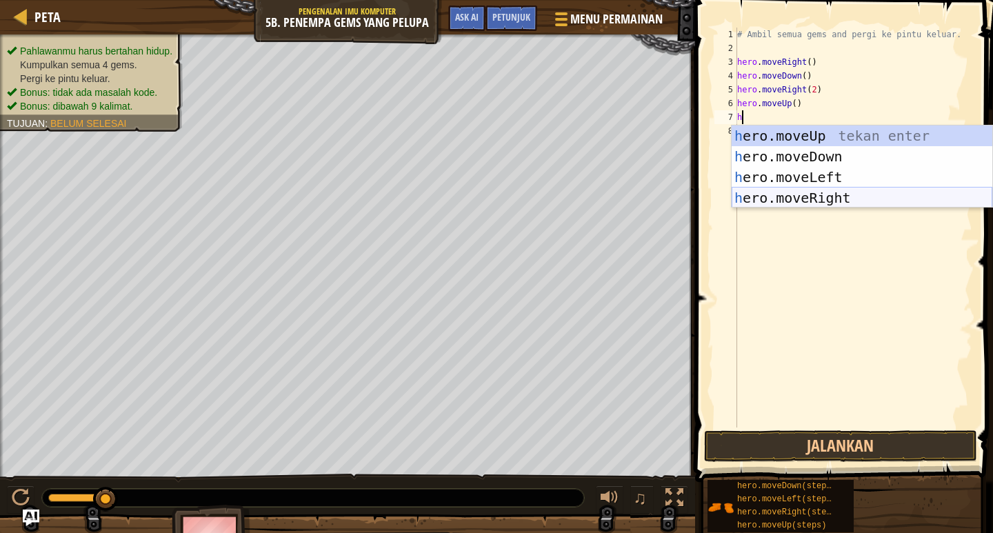
click at [823, 199] on div "h ero.moveUp tekan enter h ero.moveDown tekan enter h ero.moveLeft tekan enter …" at bounding box center [862, 187] width 261 height 124
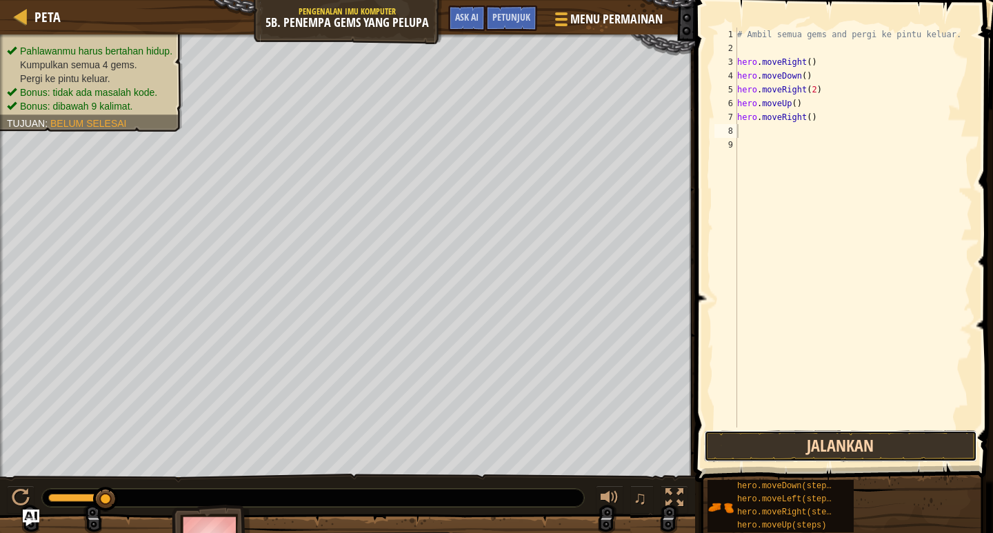
click at [896, 450] on button "Jalankan" at bounding box center [840, 446] width 273 height 32
